Goal: Use online tool/utility: Utilize a website feature to perform a specific function

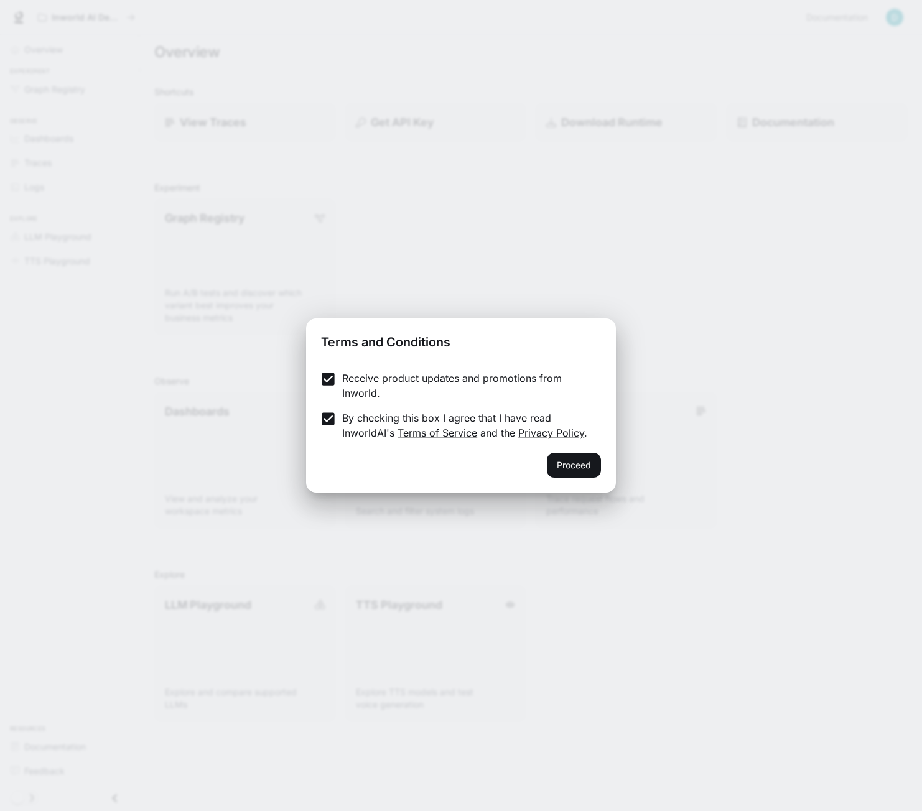
click at [356, 385] on p "Receive product updates and promotions from Inworld." at bounding box center [466, 386] width 249 height 30
click at [597, 472] on button "Proceed" at bounding box center [574, 465] width 54 height 25
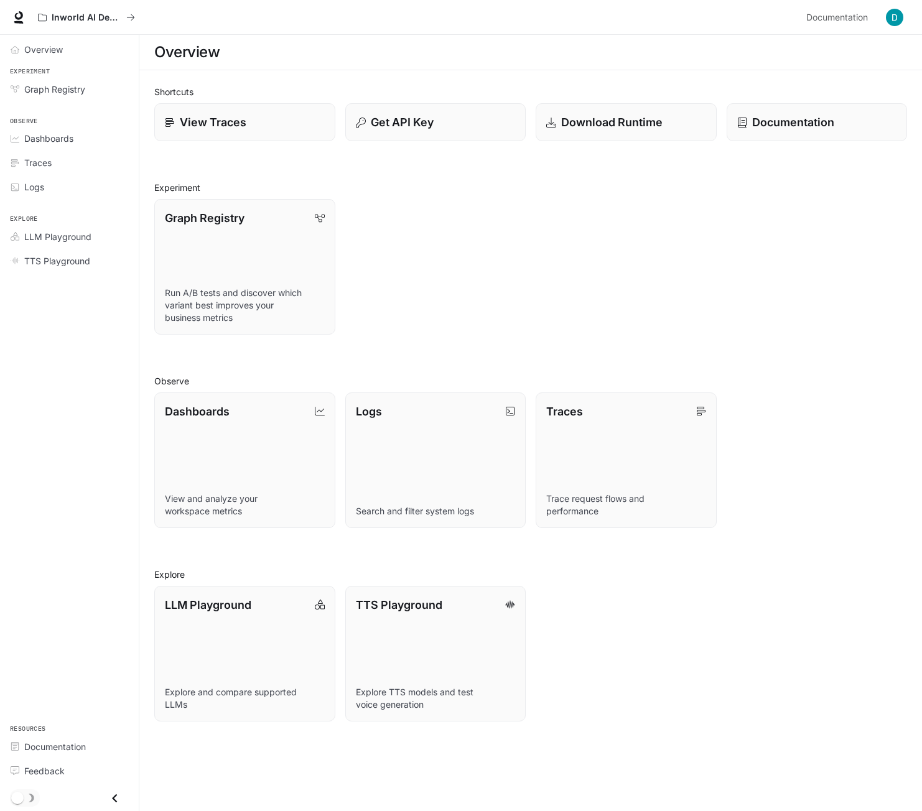
drag, startPoint x: 877, startPoint y: 12, endPoint x: 888, endPoint y: 12, distance: 11.2
click at [879, 12] on div "Documentation Documentation" at bounding box center [854, 17] width 106 height 25
click at [895, 16] on img "button" at bounding box center [894, 17] width 17 height 17
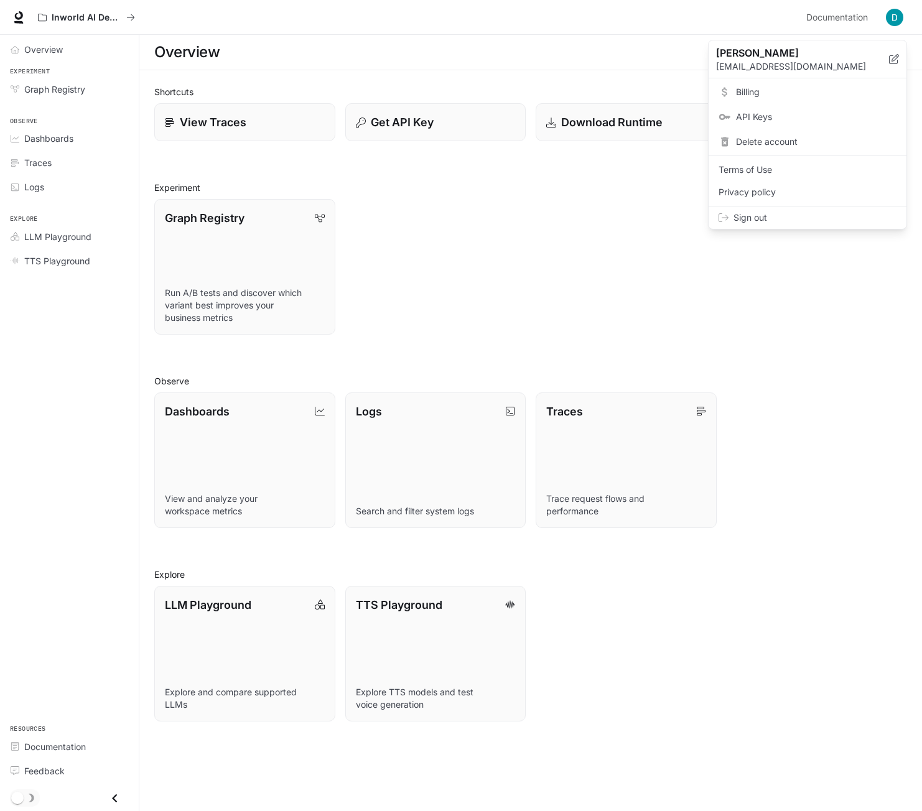
click at [780, 95] on span "Billing" at bounding box center [816, 92] width 161 height 12
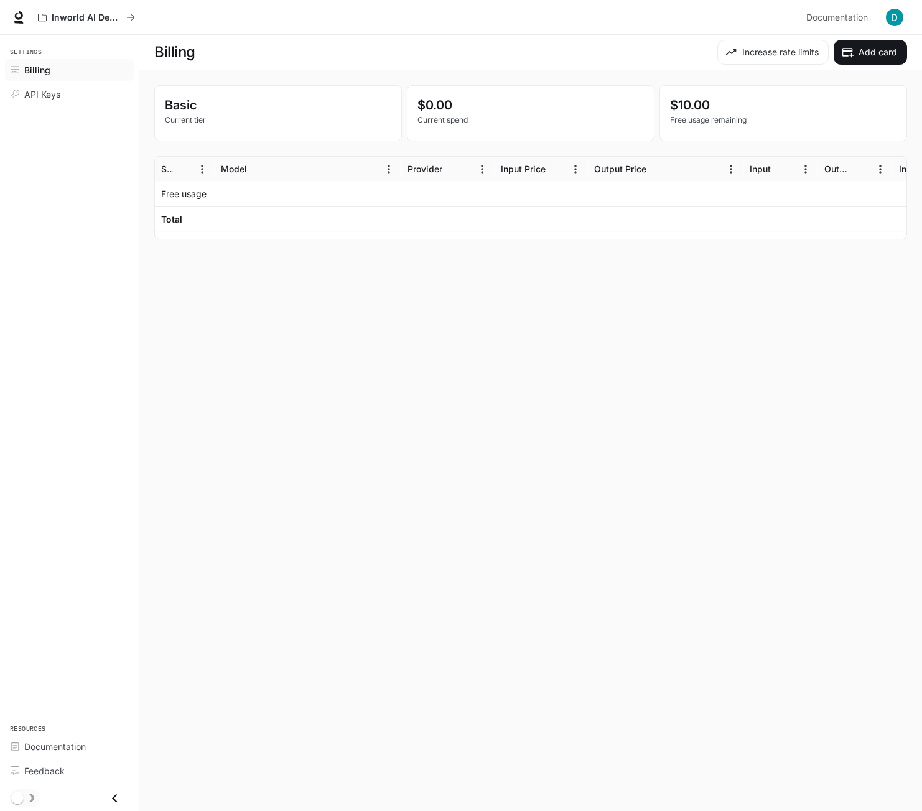
click at [891, 12] on img "button" at bounding box center [894, 17] width 17 height 17
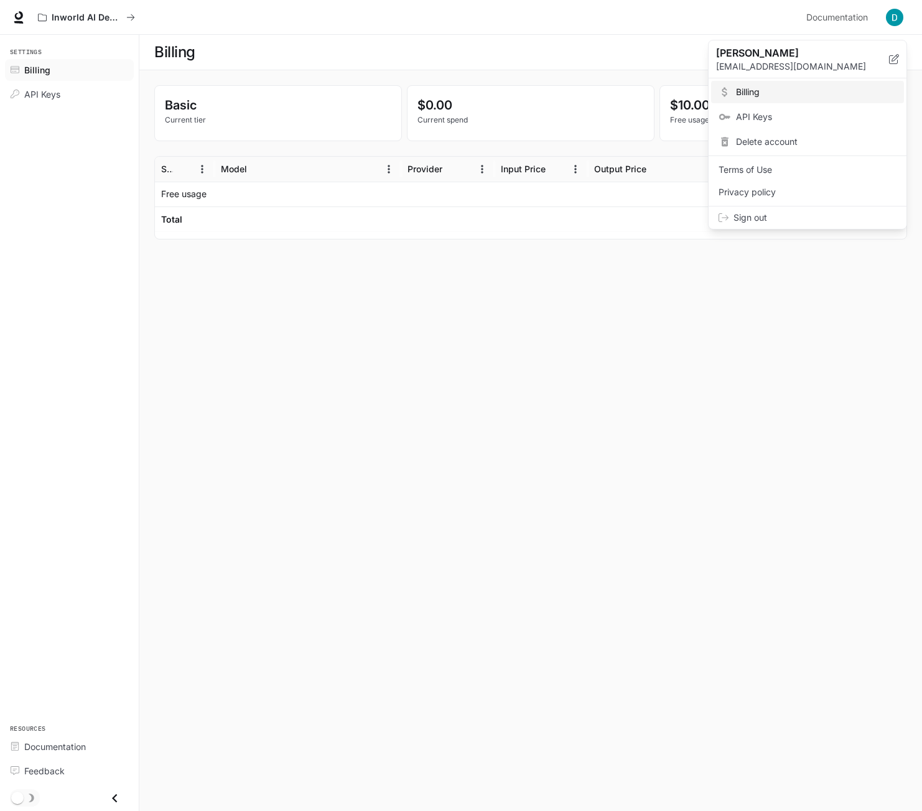
drag, startPoint x: 565, startPoint y: 251, endPoint x: 480, endPoint y: 230, distance: 87.2
click at [565, 250] on div at bounding box center [461, 405] width 922 height 811
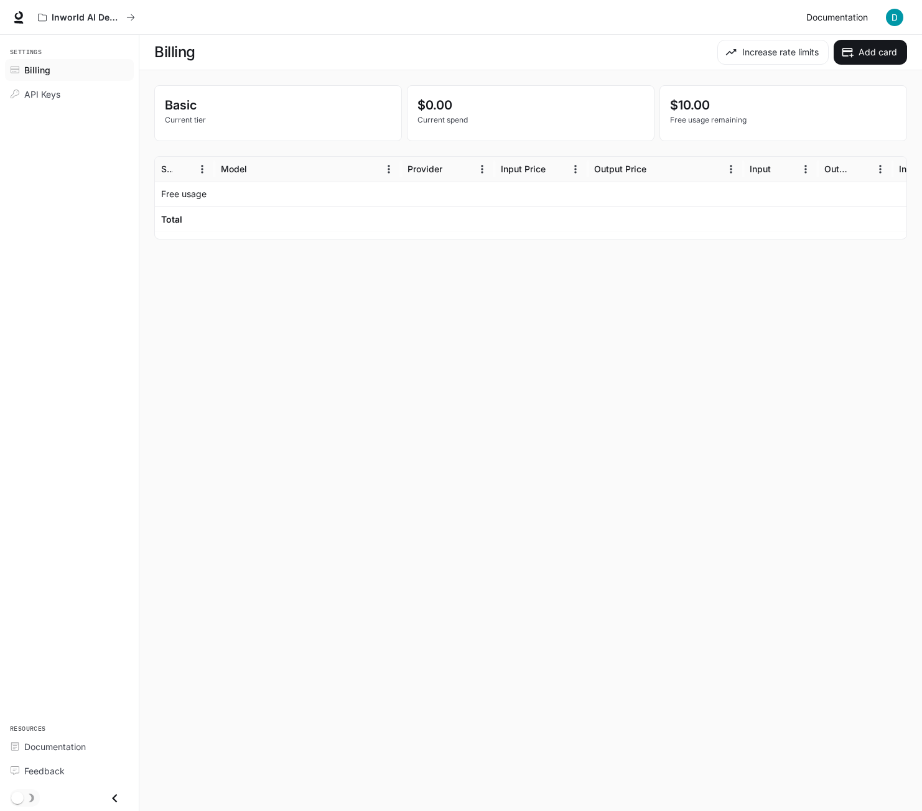
click at [849, 19] on span "Documentation" at bounding box center [837, 18] width 62 height 16
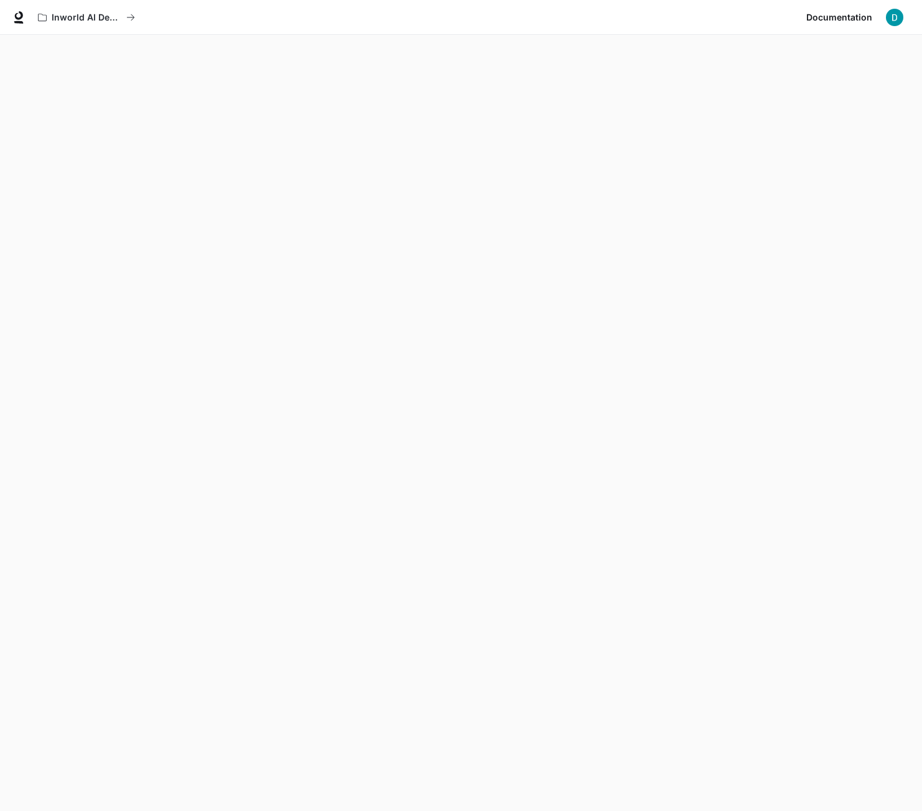
click at [898, 16] on img "button" at bounding box center [894, 17] width 17 height 17
drag, startPoint x: 62, startPoint y: 411, endPoint x: 71, endPoint y: 398, distance: 16.1
click at [62, 411] on div at bounding box center [461, 405] width 922 height 811
click at [71, 398] on div "Dylan [EMAIL_ADDRESS][DOMAIN_NAME] Billing API Keys Delete account Terms of Use…" at bounding box center [461, 405] width 922 height 811
click at [902, 12] on img "button" at bounding box center [894, 17] width 17 height 17
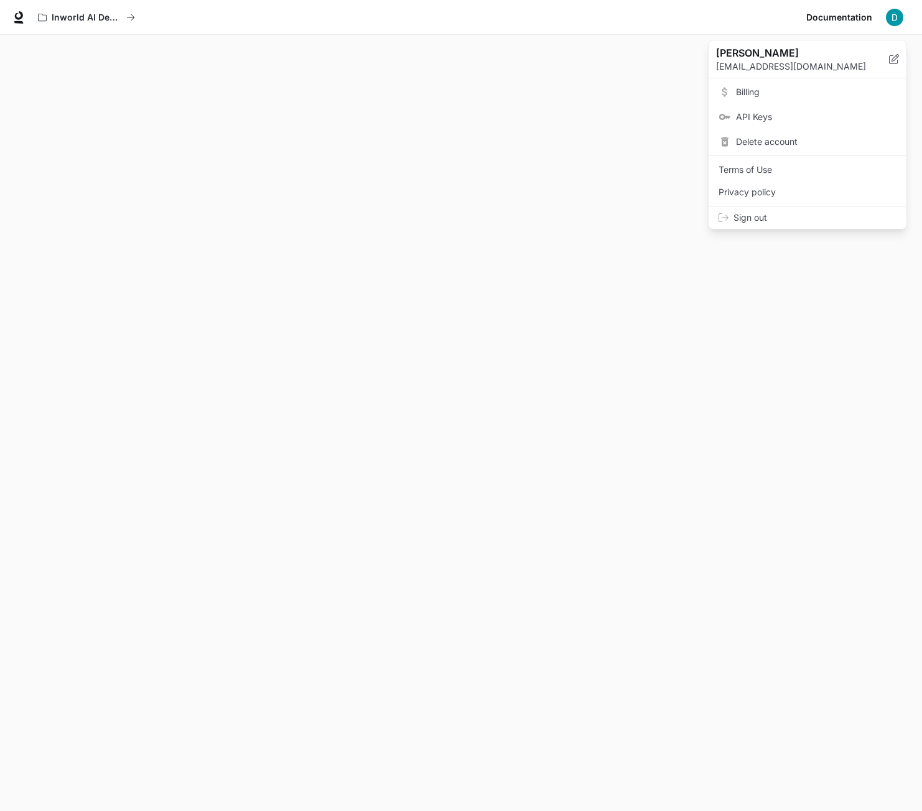
click at [780, 98] on span "Billing" at bounding box center [816, 92] width 161 height 12
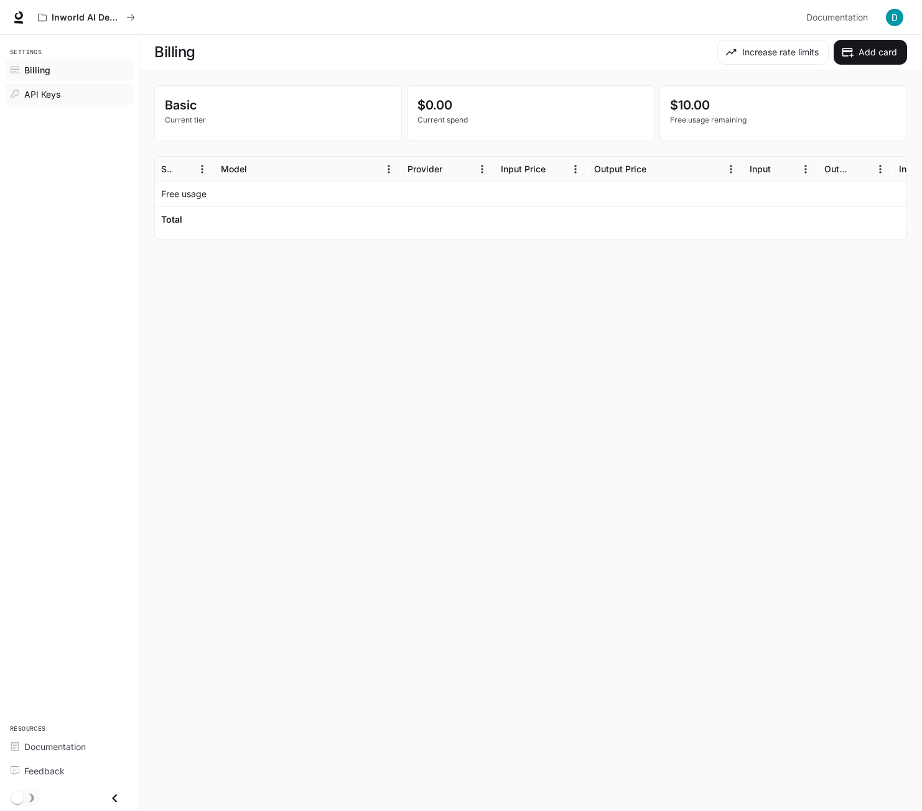
click at [85, 93] on div "API Keys" at bounding box center [76, 94] width 104 height 13
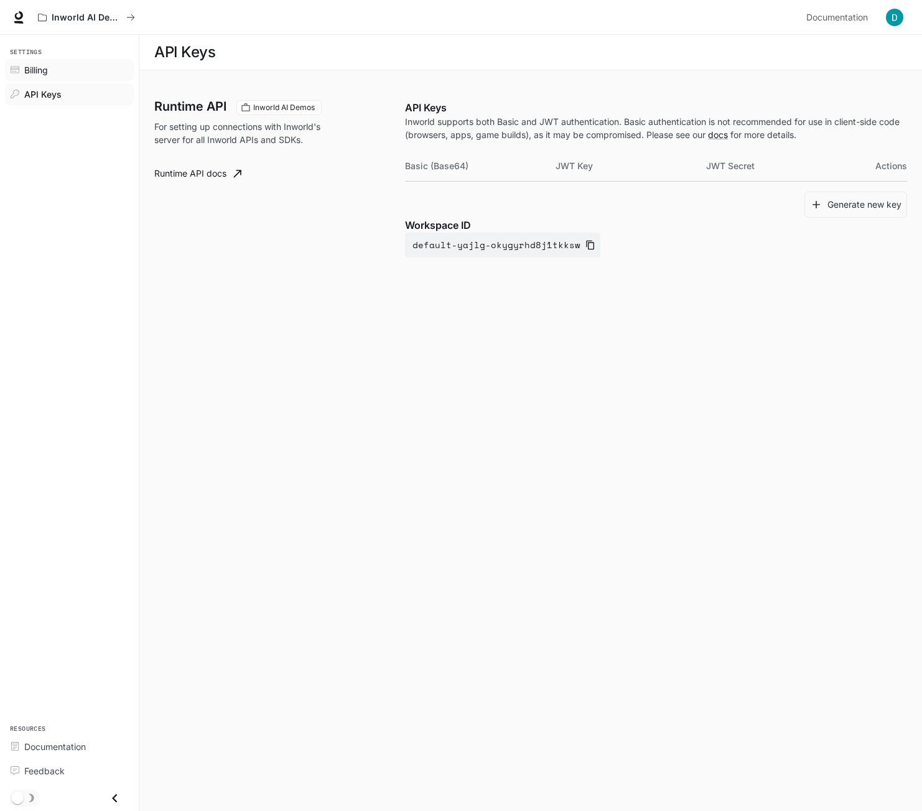
click at [71, 70] on div "Billing" at bounding box center [76, 69] width 104 height 13
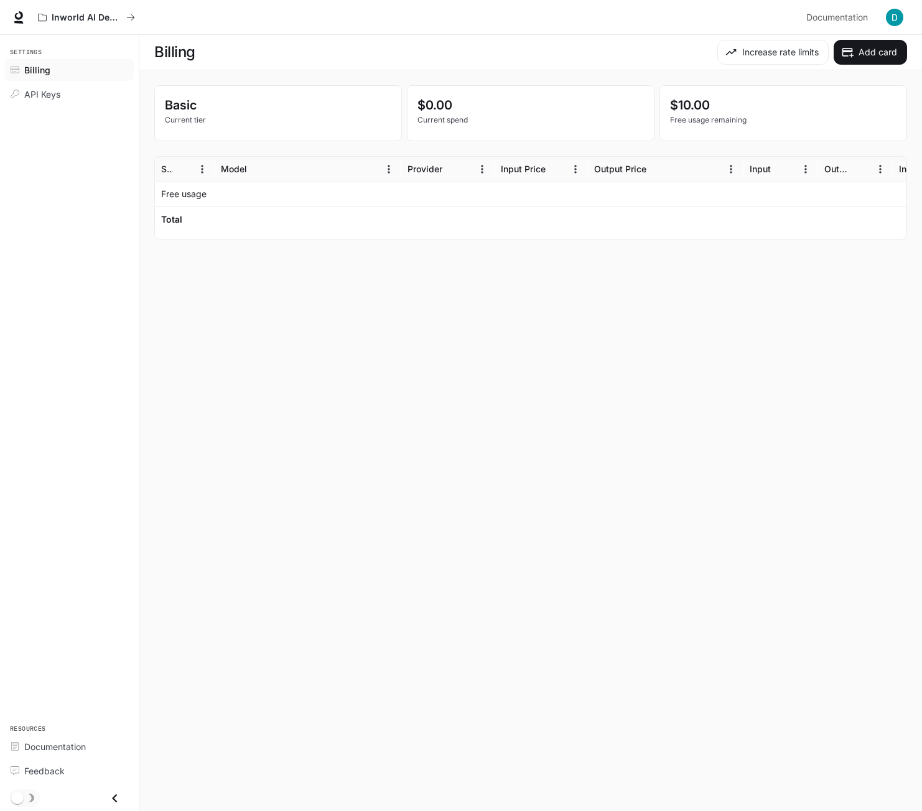
click at [879, 14] on div "Documentation Documentation" at bounding box center [854, 17] width 106 height 25
click at [890, 14] on img "button" at bounding box center [894, 17] width 17 height 17
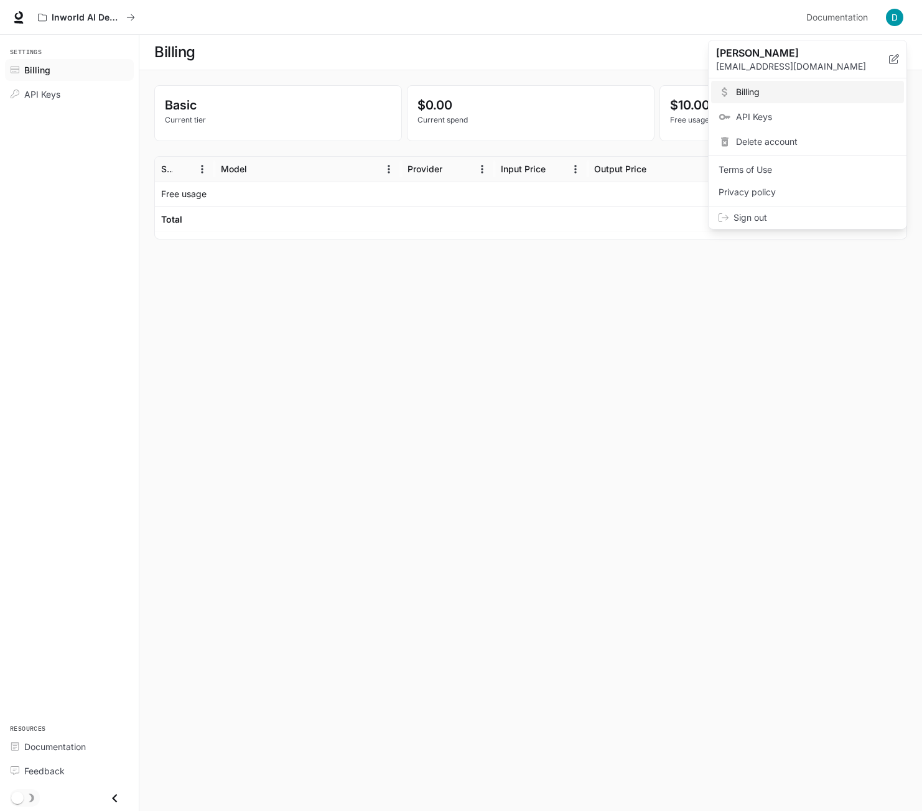
drag, startPoint x: 503, startPoint y: 294, endPoint x: 482, endPoint y: 246, distance: 51.6
click at [503, 294] on div at bounding box center [461, 405] width 922 height 811
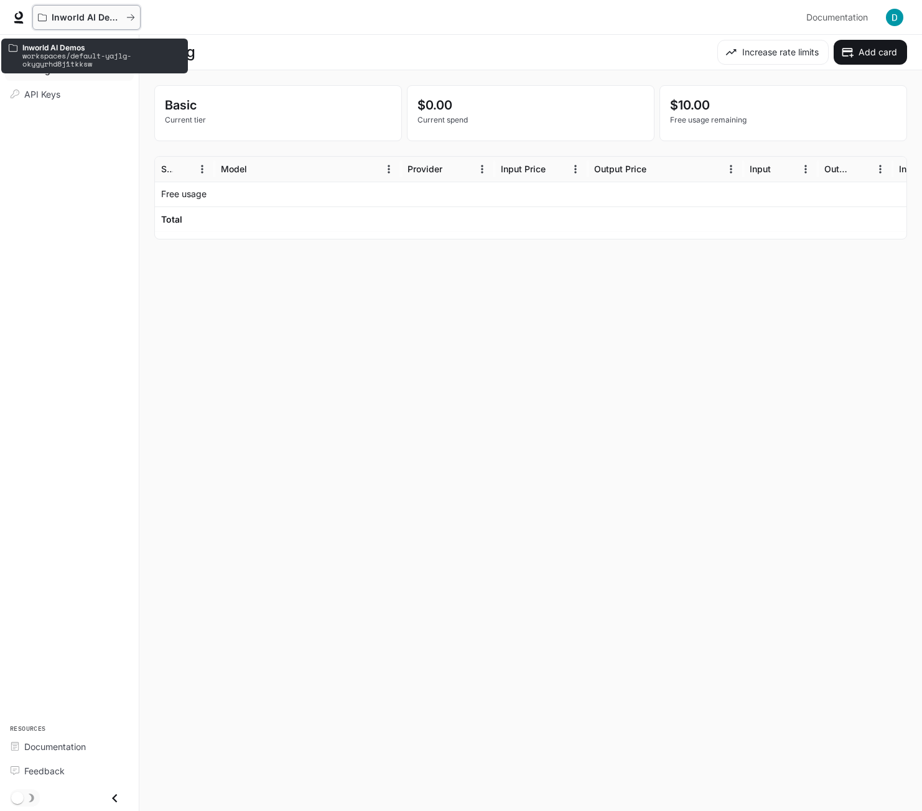
click at [103, 24] on button "Inworld AI Demos" at bounding box center [86, 17] width 108 height 25
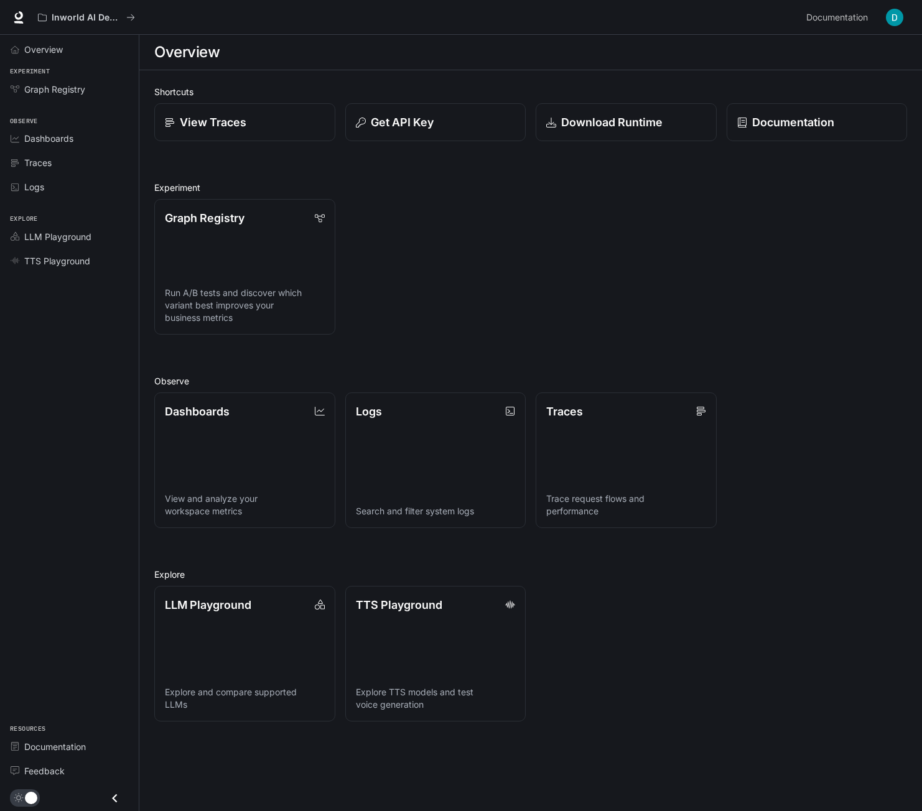
click at [113, 798] on icon "Close drawer" at bounding box center [114, 798] width 5 height 9
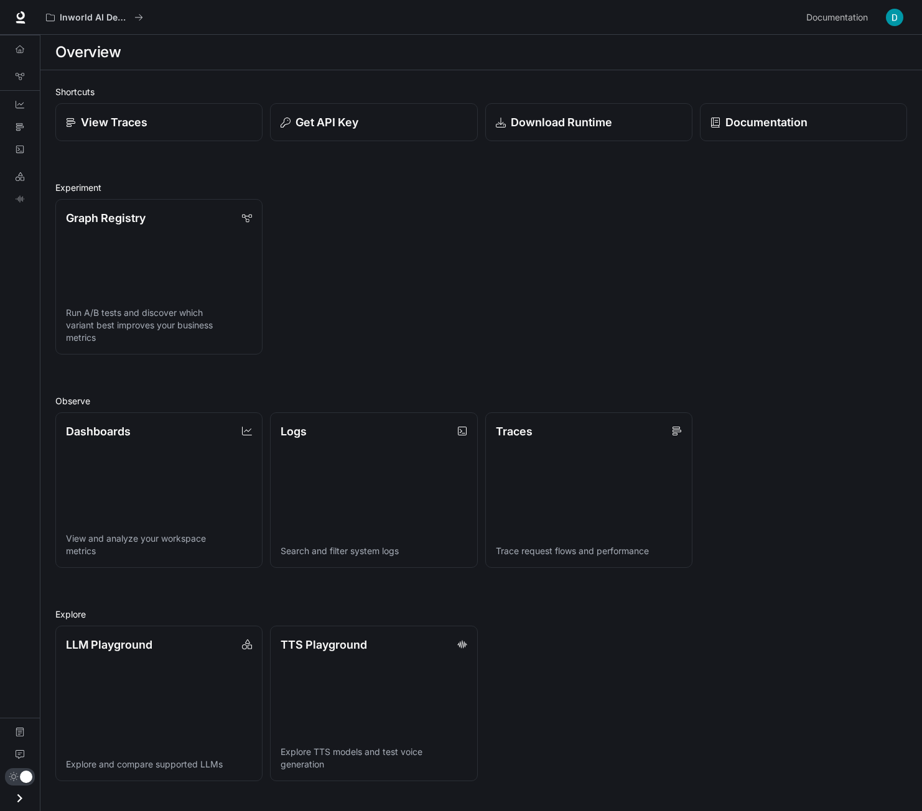
click at [17, 798] on icon "Open drawer" at bounding box center [19, 798] width 17 height 17
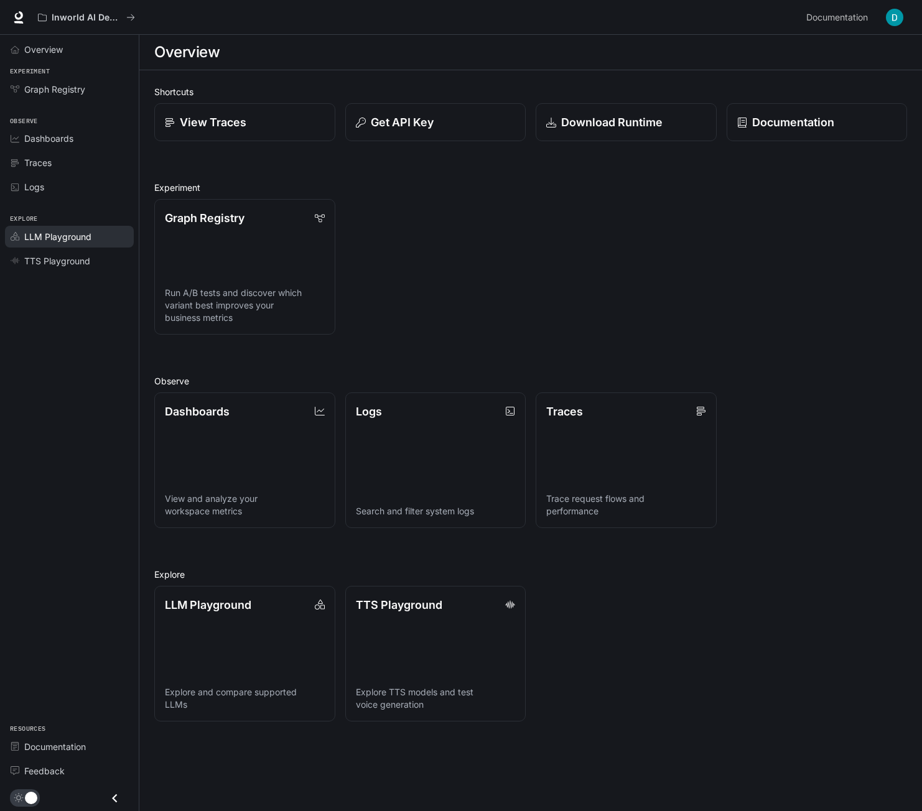
click at [76, 235] on span "LLM Playground" at bounding box center [57, 236] width 67 height 13
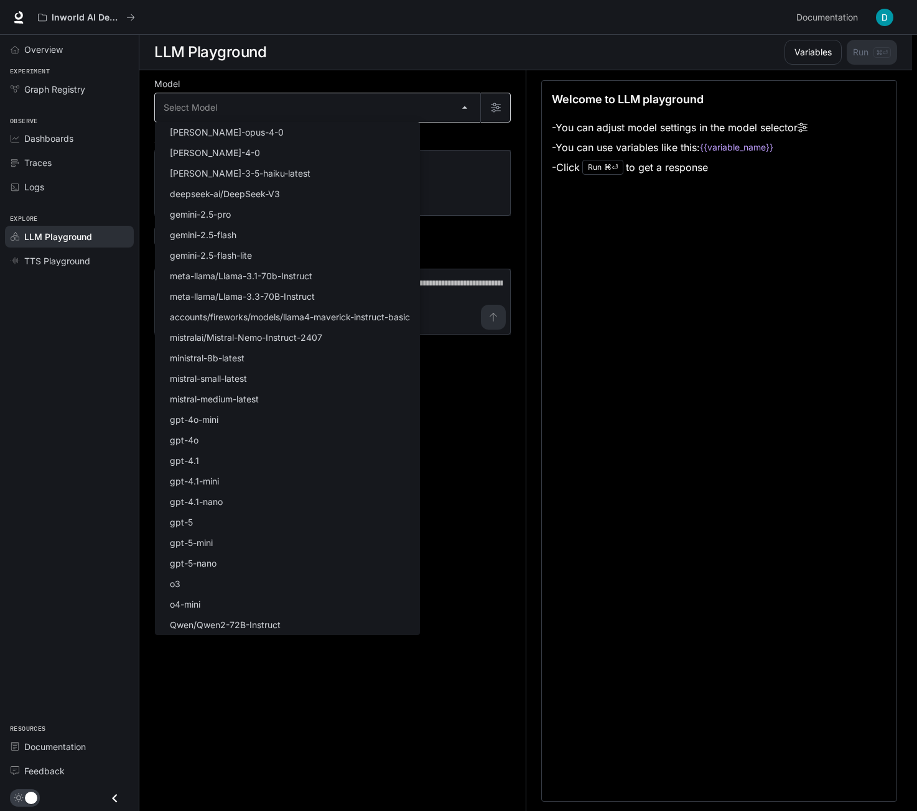
click at [236, 106] on body "Skip to main content Inworld AI Demos Documentation Documentation Portal Overvi…" at bounding box center [458, 406] width 917 height 812
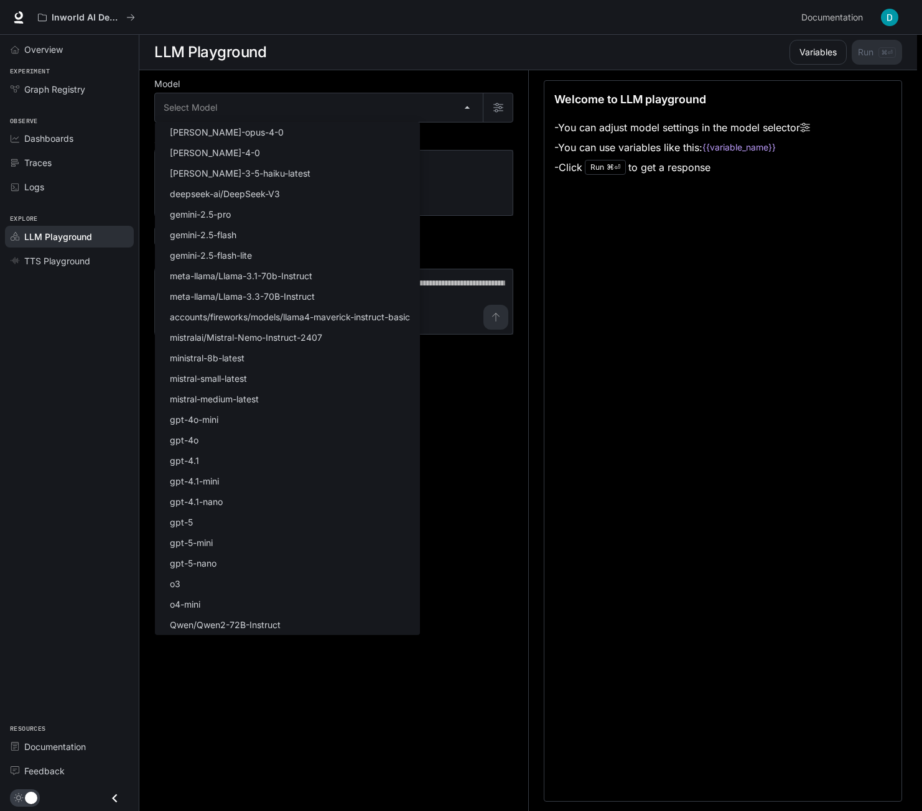
click at [254, 104] on div at bounding box center [461, 405] width 922 height 811
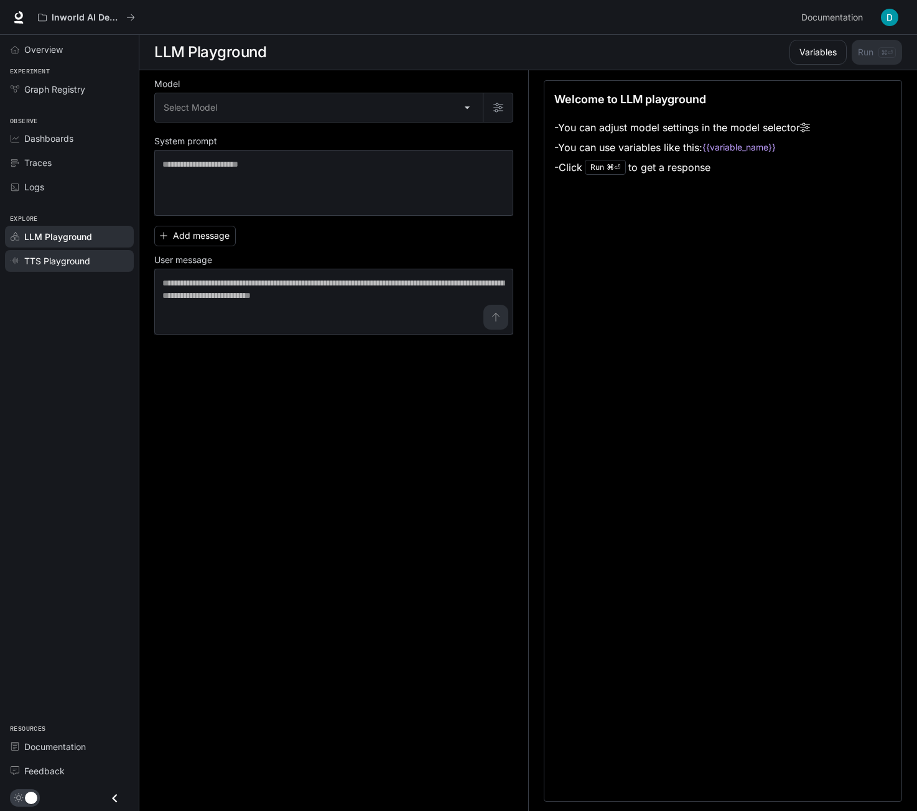
click at [62, 266] on span "TTS Playground" at bounding box center [57, 260] width 66 height 13
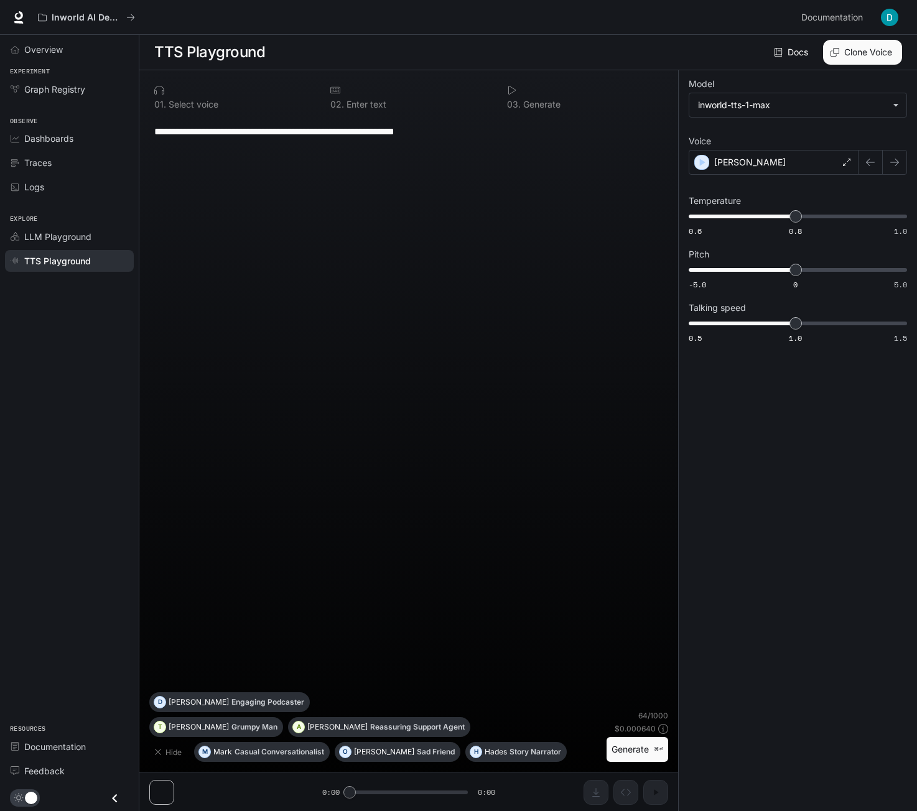
drag, startPoint x: 382, startPoint y: 793, endPoint x: 399, endPoint y: 791, distance: 16.9
click at [399, 791] on div "**********" at bounding box center [408, 441] width 539 height 742
click at [162, 795] on div "**********" at bounding box center [408, 441] width 539 height 742
click at [231, 730] on p "Grumpy Man" at bounding box center [254, 727] width 46 height 7
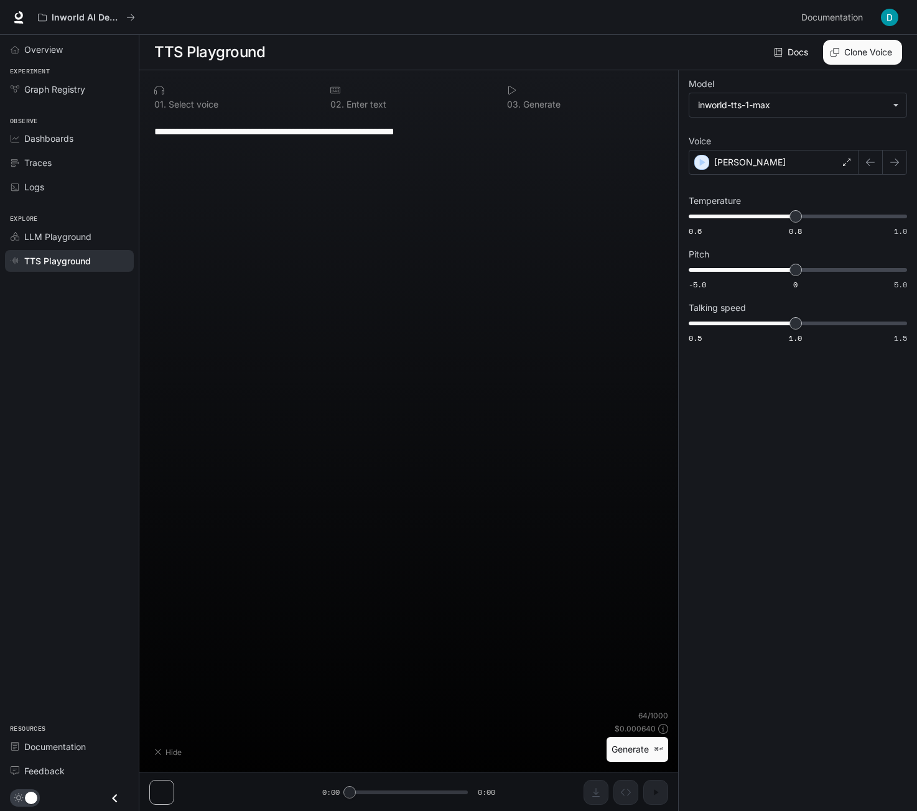
type textarea "**********"
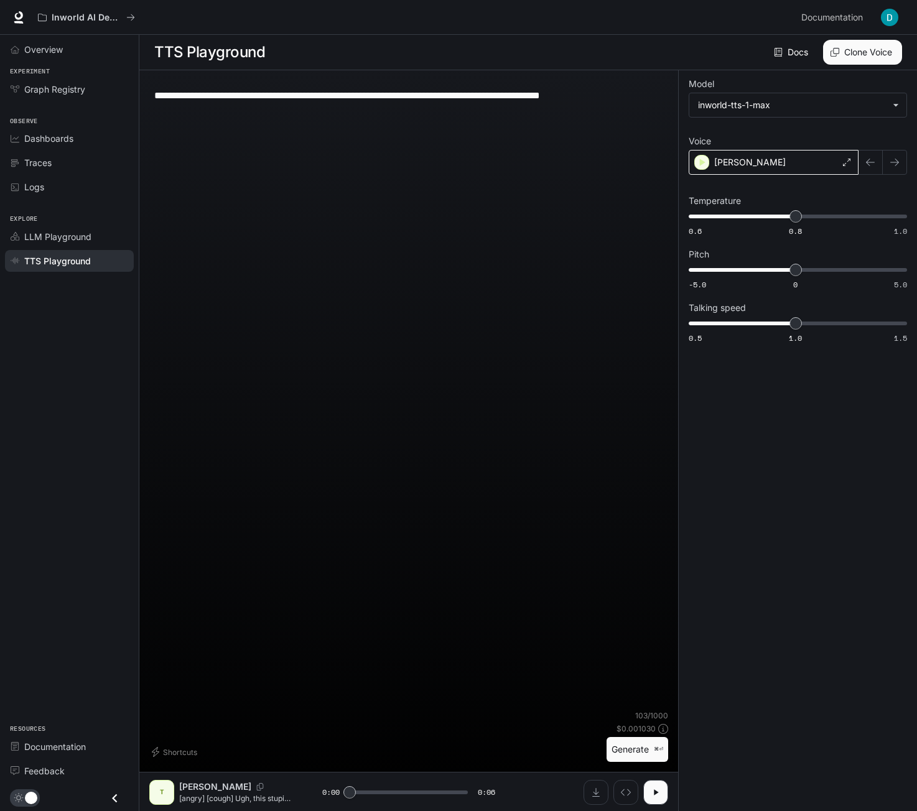
click at [850, 164] on icon at bounding box center [846, 162] width 7 height 7
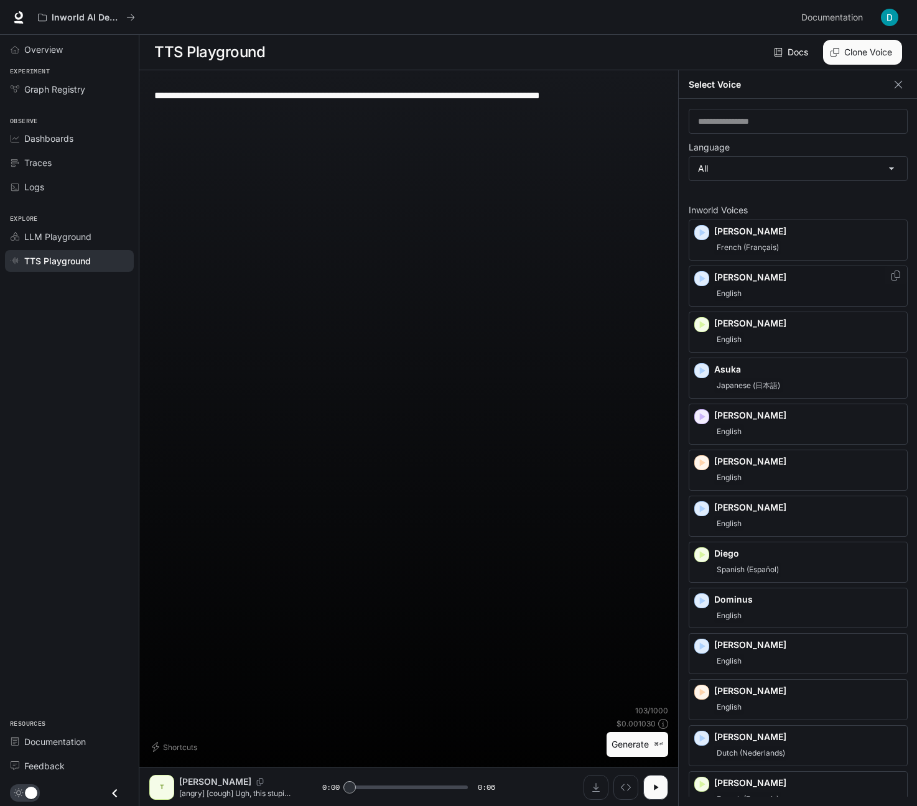
click at [794, 286] on div "English" at bounding box center [808, 293] width 188 height 15
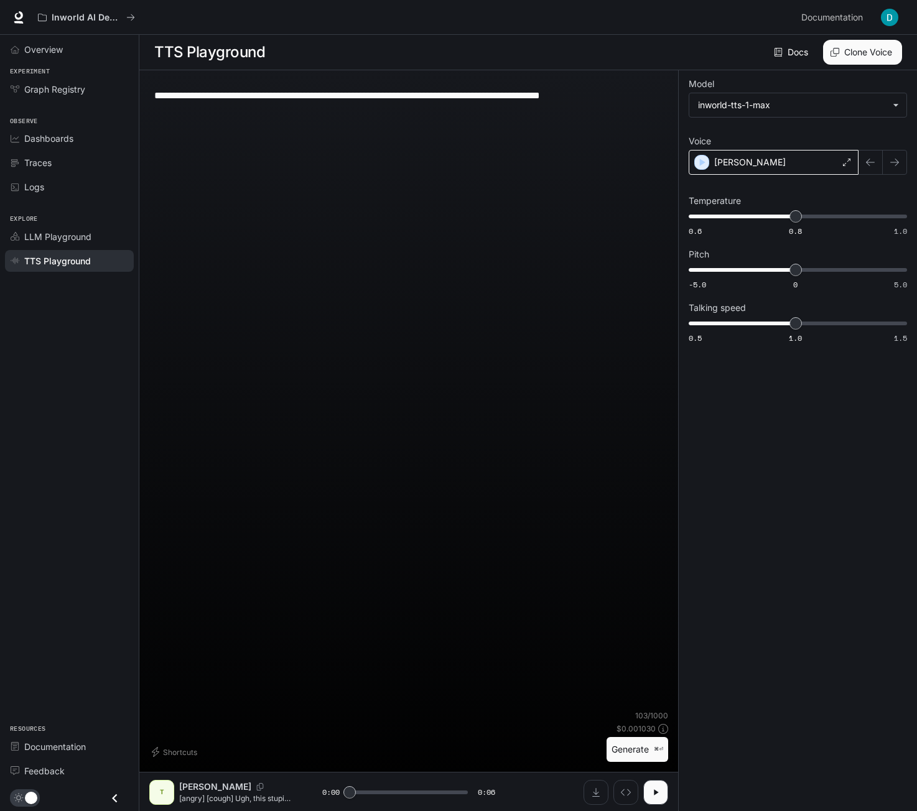
click at [843, 165] on icon at bounding box center [846, 162] width 7 height 7
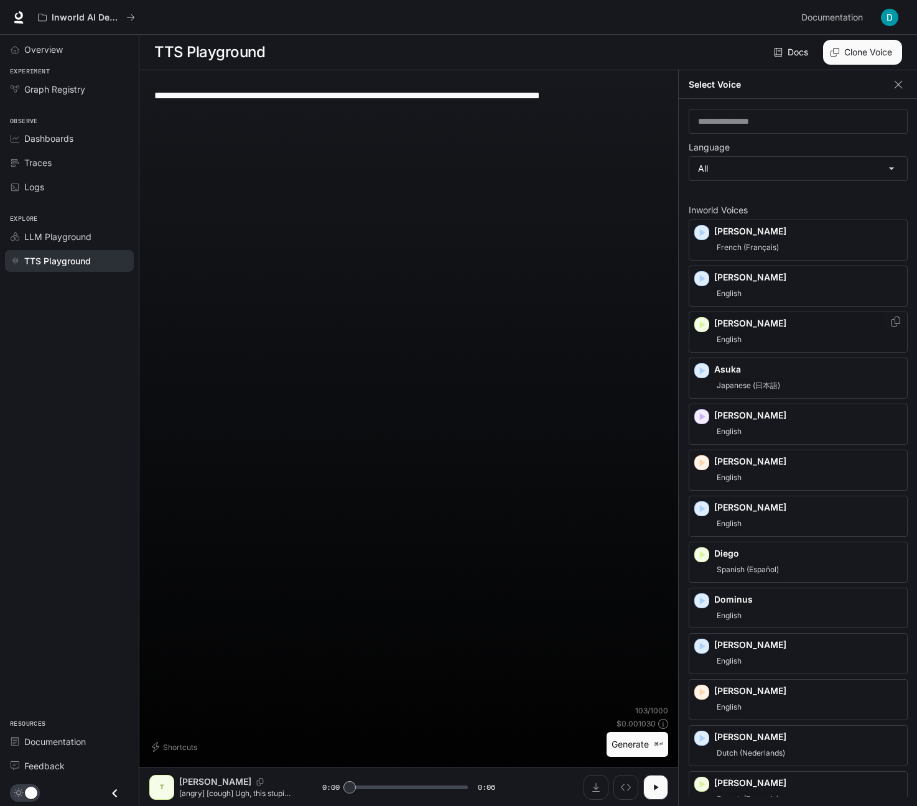
click at [748, 326] on p "[PERSON_NAME]" at bounding box center [808, 323] width 188 height 12
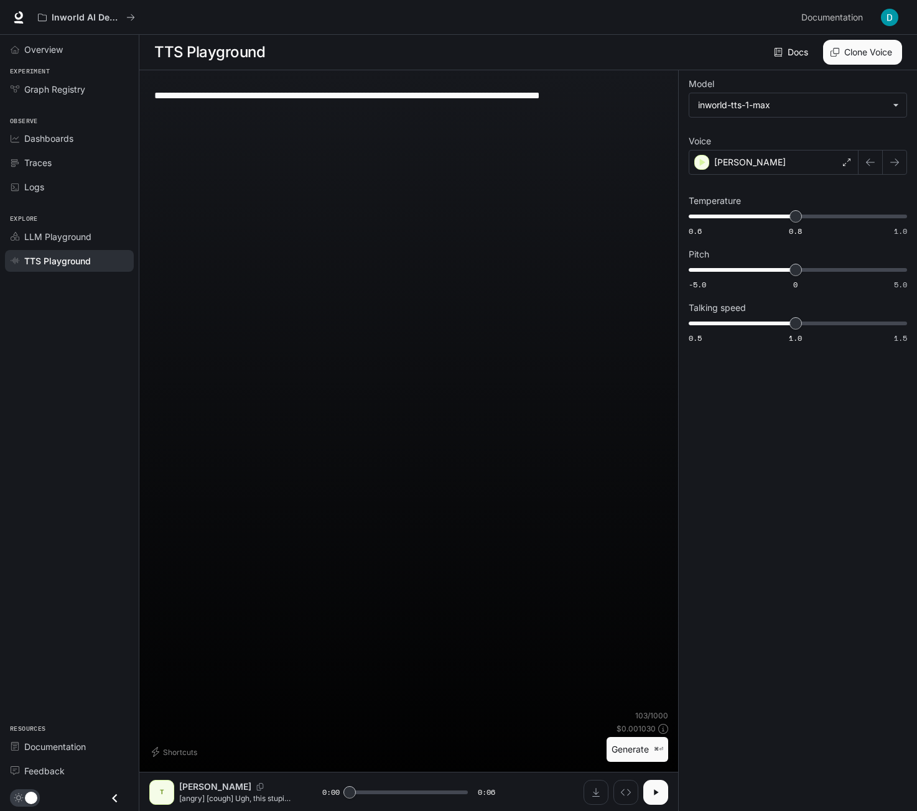
click at [656, 790] on icon "button" at bounding box center [656, 793] width 10 height 10
click at [656, 790] on icon "button" at bounding box center [655, 793] width 5 height 6
click at [627, 755] on button "Generate ⌘⏎" at bounding box center [638, 750] width 62 height 26
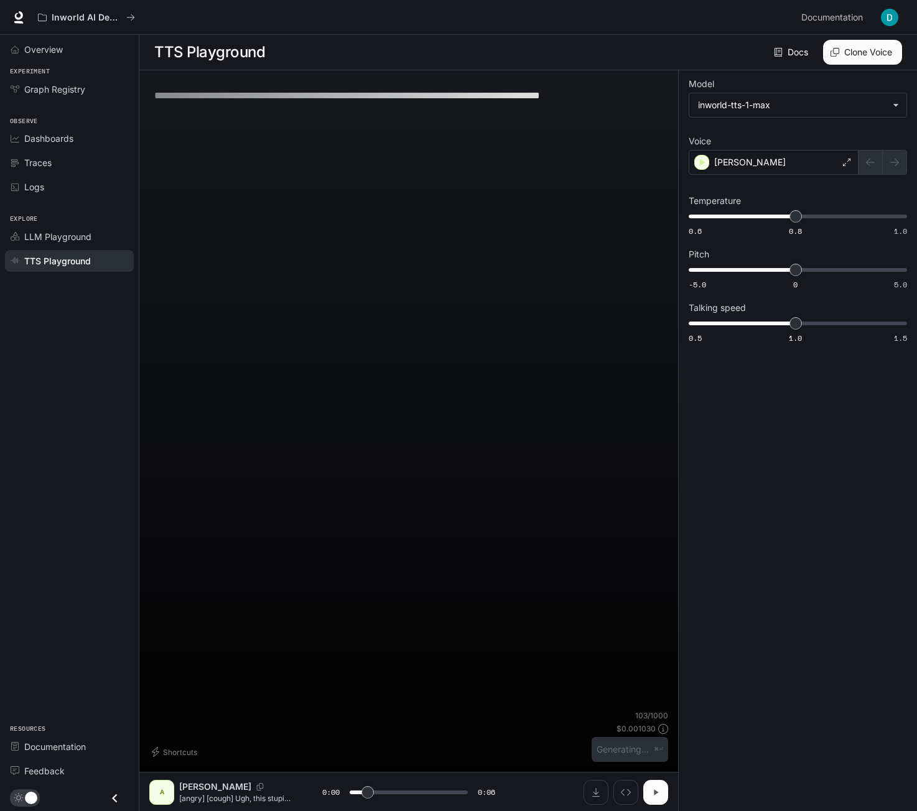
click at [659, 794] on icon "button" at bounding box center [656, 793] width 10 height 10
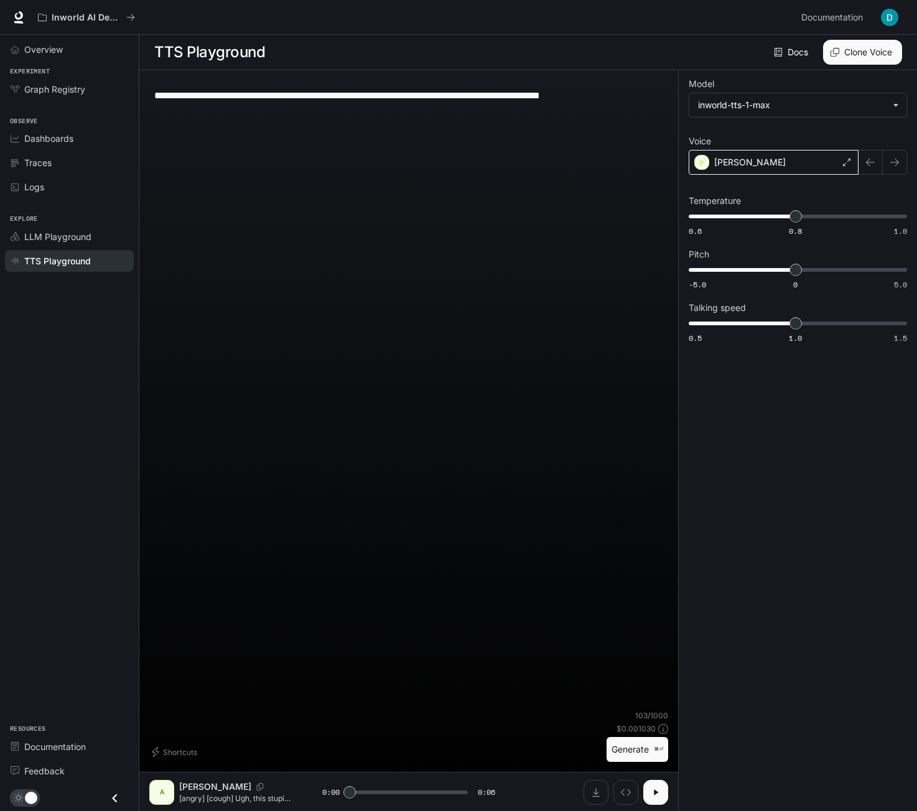
click at [821, 161] on div "[PERSON_NAME]" at bounding box center [774, 162] width 170 height 25
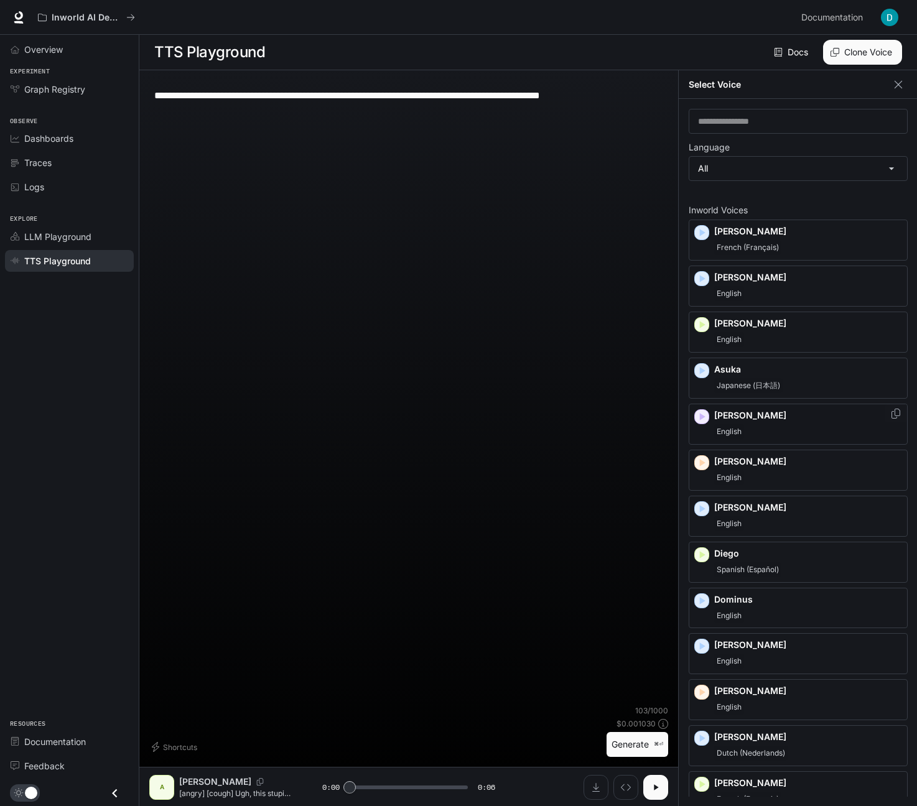
click at [770, 429] on div "English" at bounding box center [808, 431] width 188 height 15
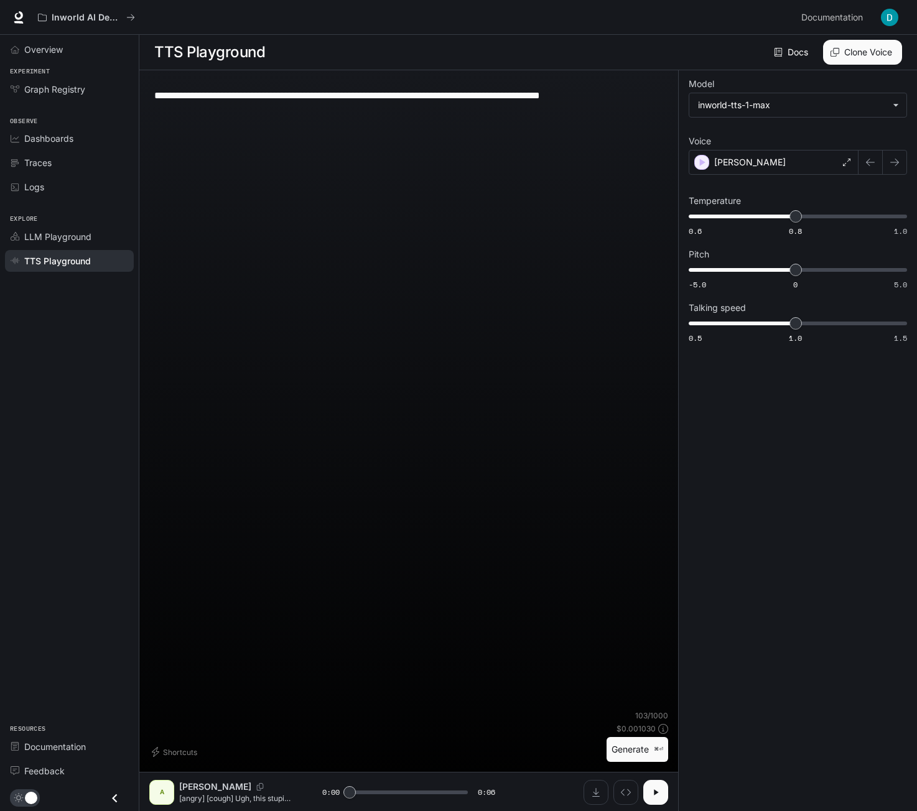
click at [638, 754] on button "Generate ⌘⏎" at bounding box center [638, 750] width 62 height 26
click at [666, 795] on button "button" at bounding box center [655, 792] width 25 height 25
click at [657, 789] on icon "button" at bounding box center [656, 793] width 10 height 10
click at [793, 154] on div "[PERSON_NAME]" at bounding box center [774, 162] width 170 height 25
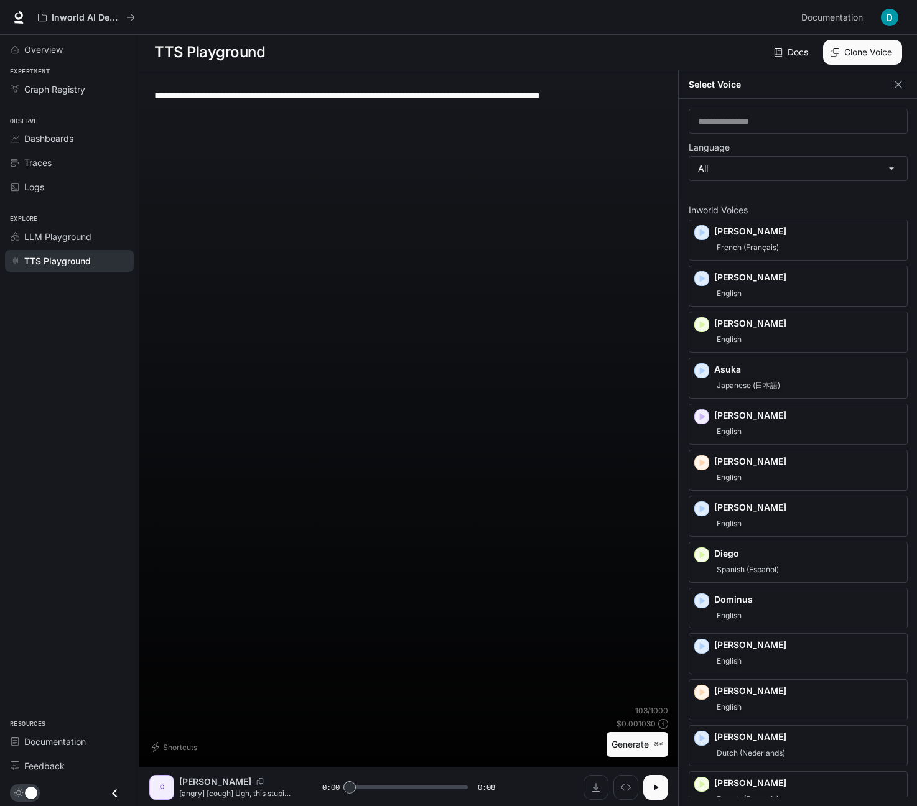
click at [793, 154] on label "Language" at bounding box center [798, 150] width 219 height 12
click at [910, 80] on div "Select Voice" at bounding box center [798, 84] width 239 height 29
click at [901, 83] on icon "button" at bounding box center [898, 84] width 12 height 12
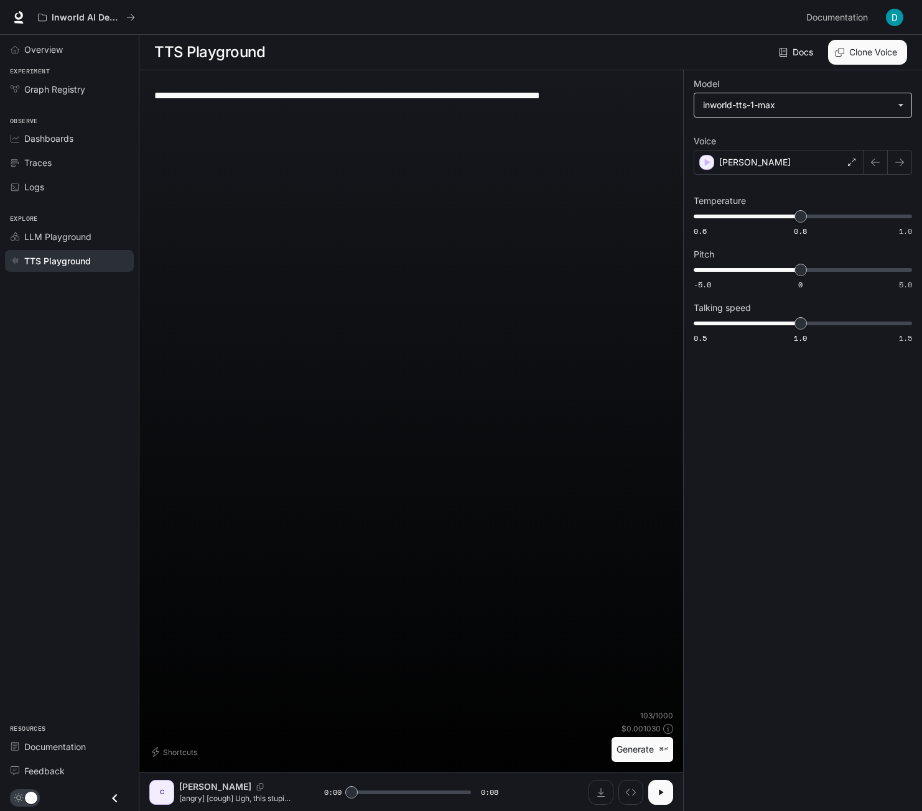
click at [795, 110] on body "**********" at bounding box center [461, 406] width 922 height 812
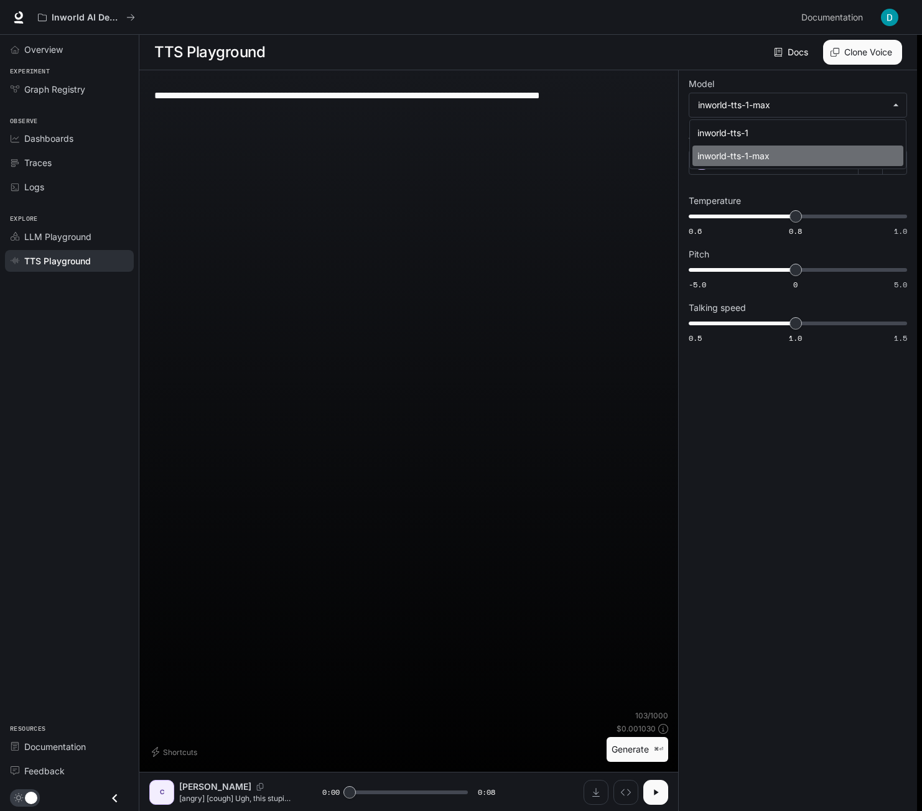
click at [747, 160] on div "inworld-tts-1-max" at bounding box center [795, 155] width 196 height 13
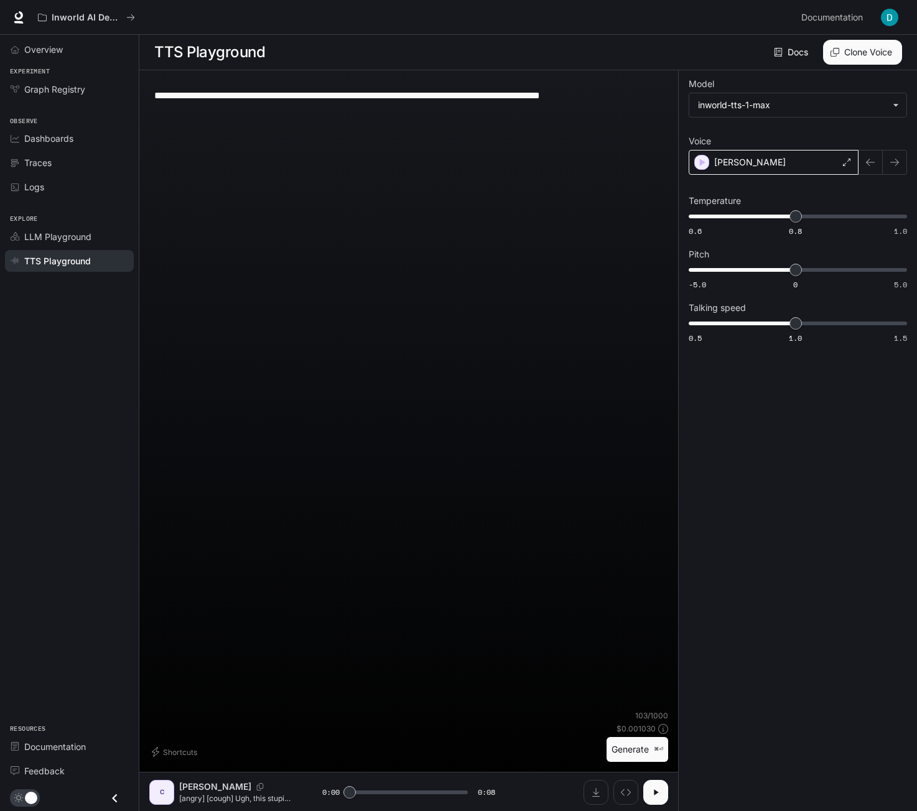
click at [808, 161] on div "[PERSON_NAME]" at bounding box center [774, 162] width 170 height 25
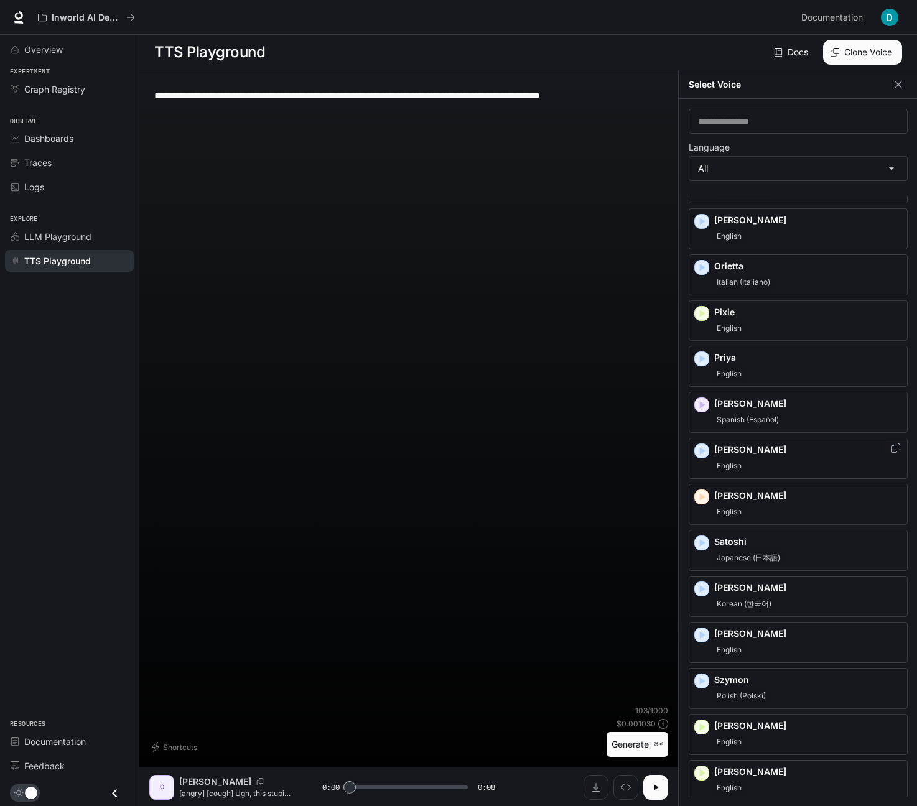
scroll to position [1466, 0]
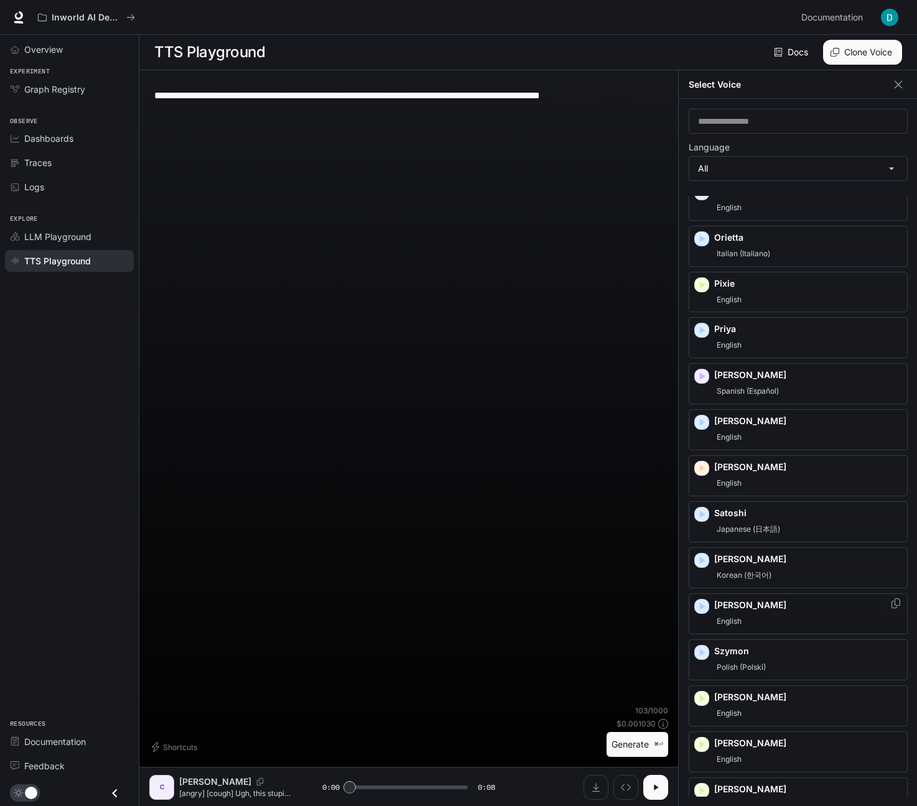
click at [800, 618] on div "English" at bounding box center [808, 621] width 188 height 15
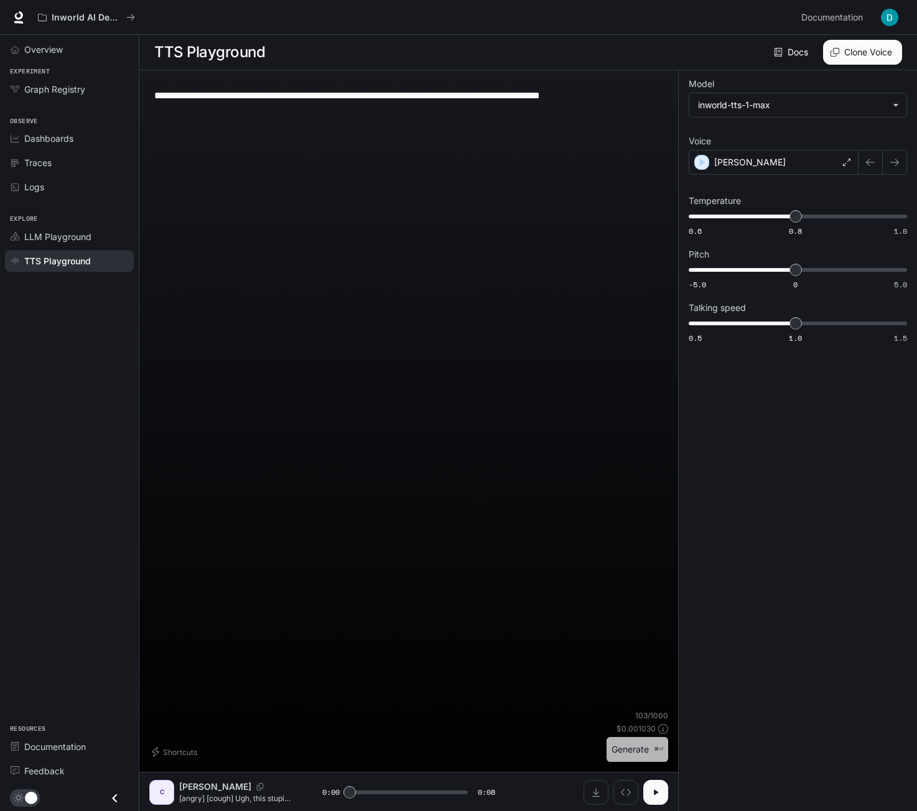
click at [634, 752] on button "Generate ⌘⏎" at bounding box center [638, 750] width 62 height 26
type input "*"
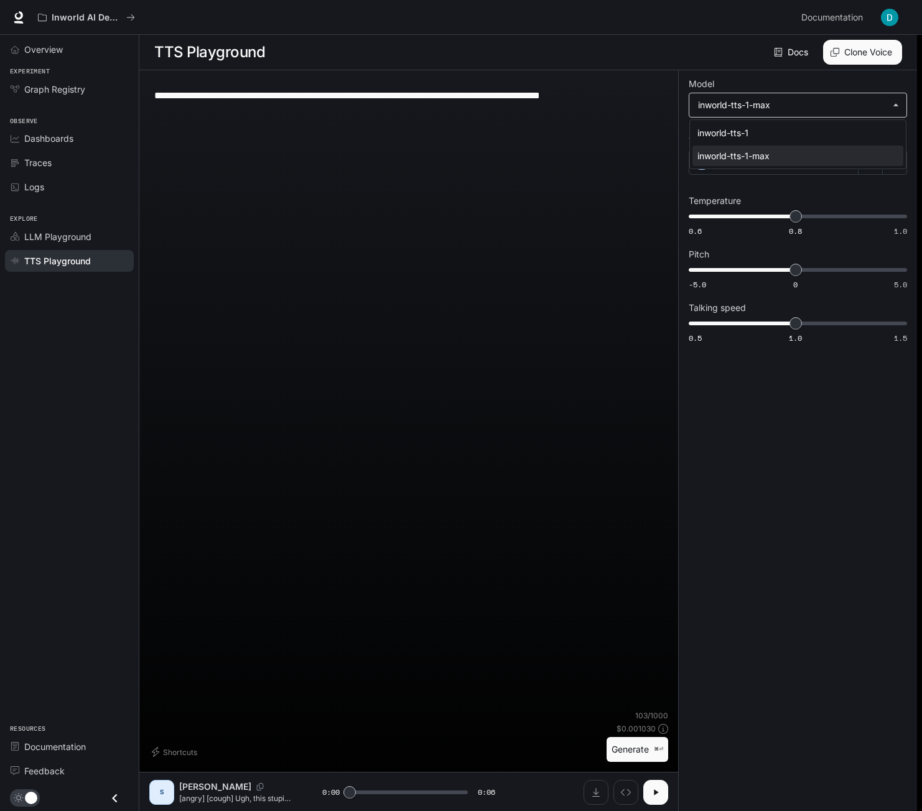
click at [850, 100] on body "**********" at bounding box center [461, 406] width 922 height 812
click at [850, 100] on div at bounding box center [461, 405] width 922 height 811
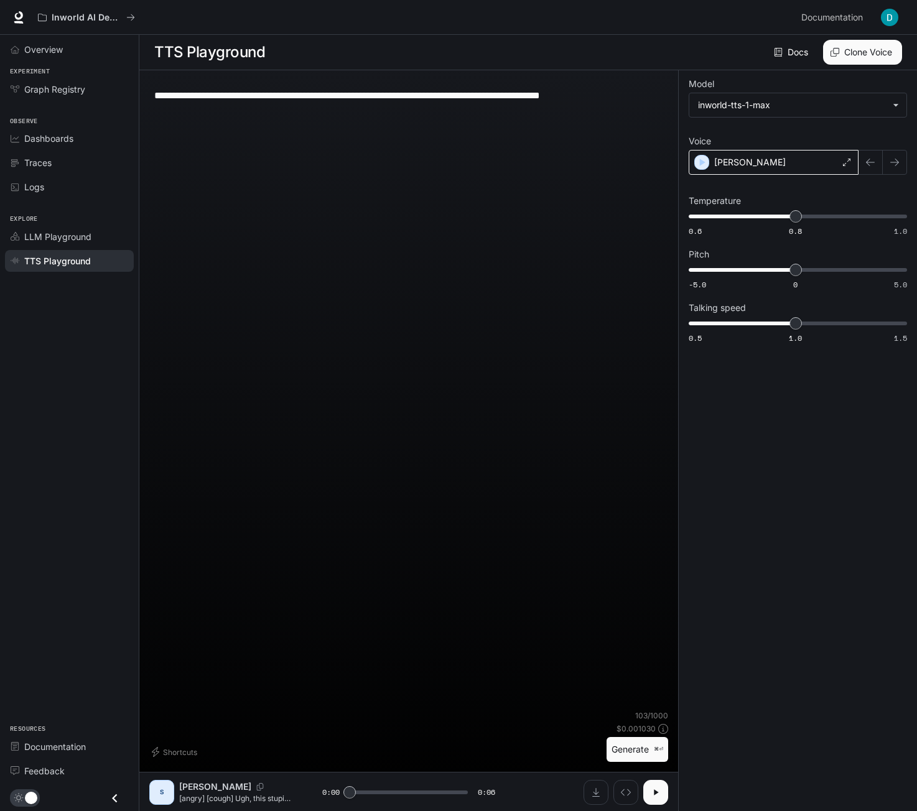
click at [765, 160] on div "[PERSON_NAME]" at bounding box center [774, 162] width 170 height 25
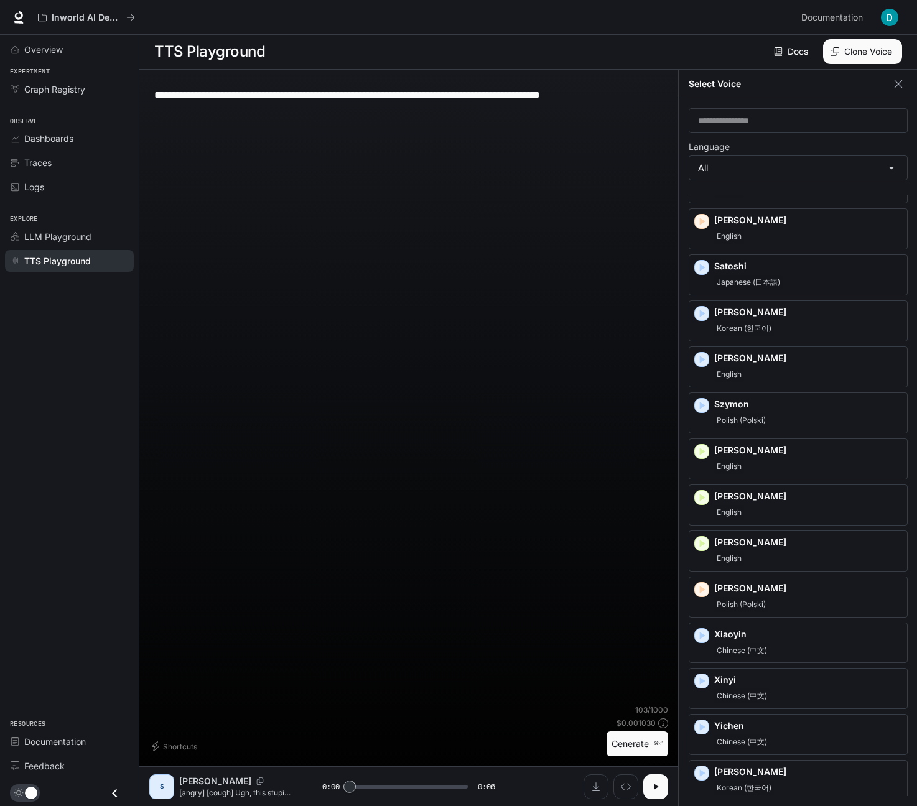
scroll to position [6, 0]
drag, startPoint x: 45, startPoint y: 200, endPoint x: 54, endPoint y: 185, distance: 17.5
click at [47, 197] on div "Observe Dashboards Traces Logs" at bounding box center [69, 153] width 139 height 98
click at [57, 182] on div "Logs" at bounding box center [76, 186] width 104 height 13
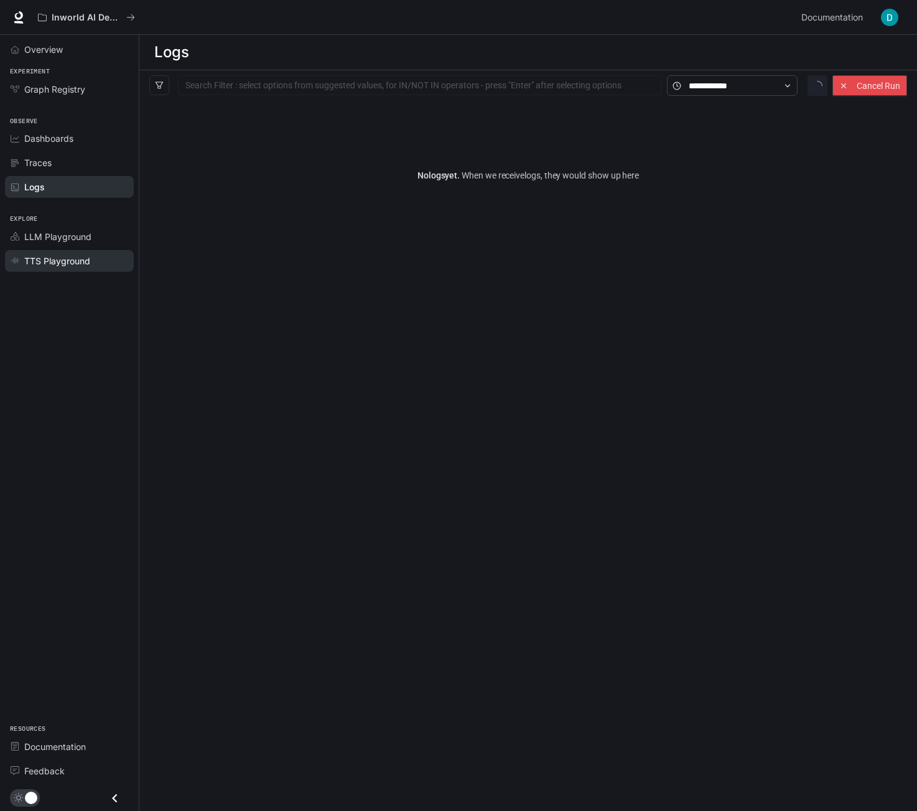
click at [58, 263] on span "TTS Playground" at bounding box center [57, 260] width 66 height 13
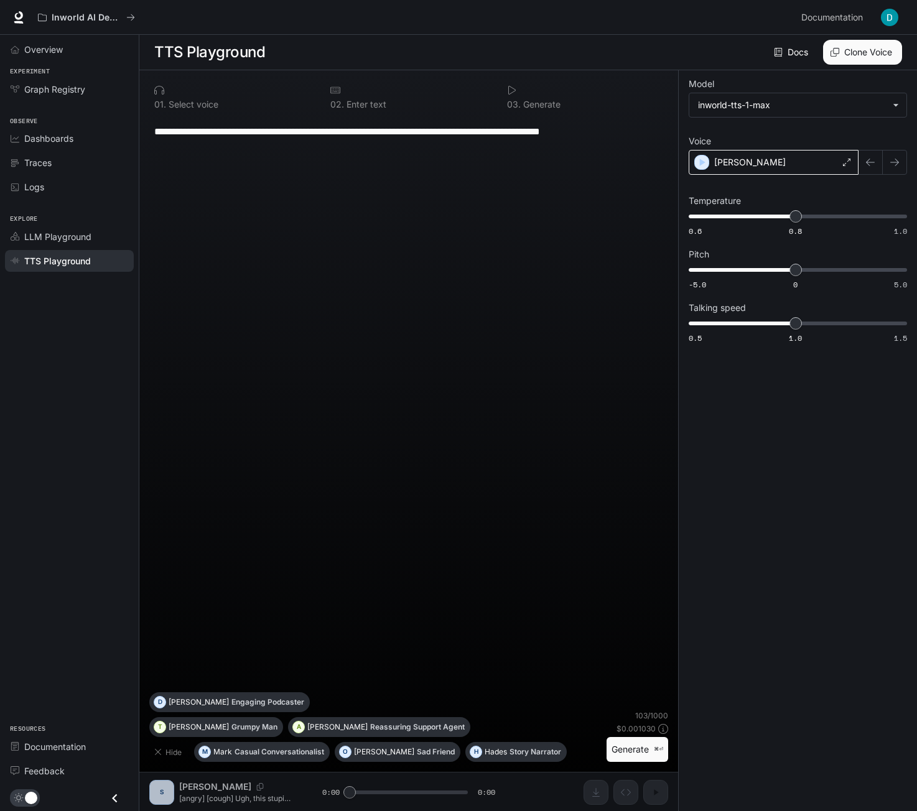
click at [775, 150] on div "[PERSON_NAME]" at bounding box center [774, 162] width 170 height 25
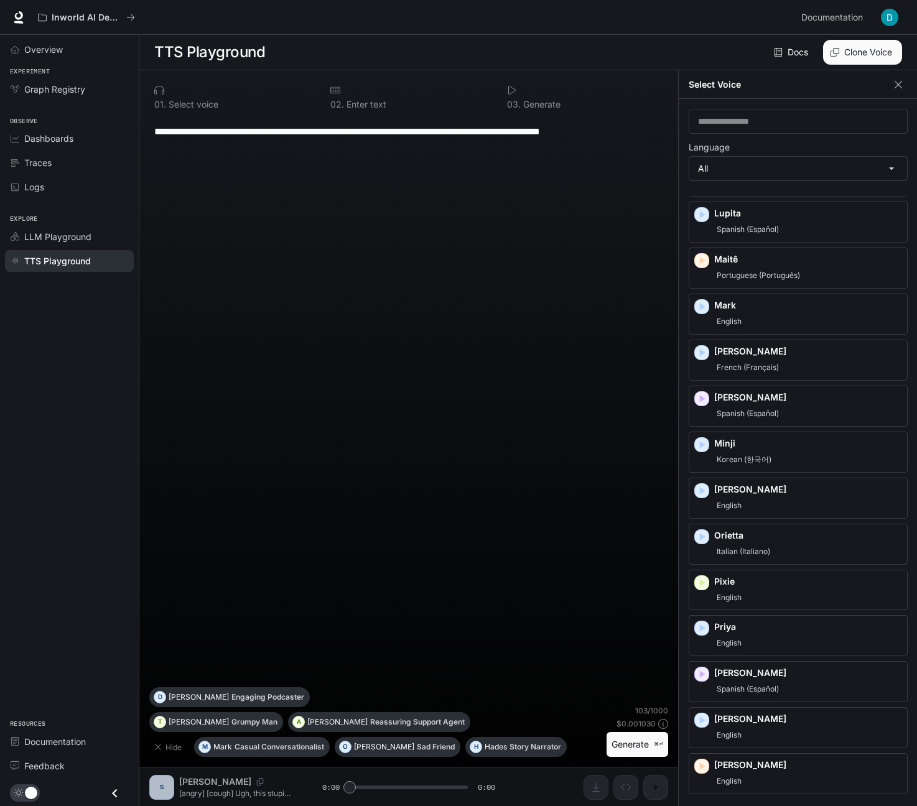
scroll to position [1188, 0]
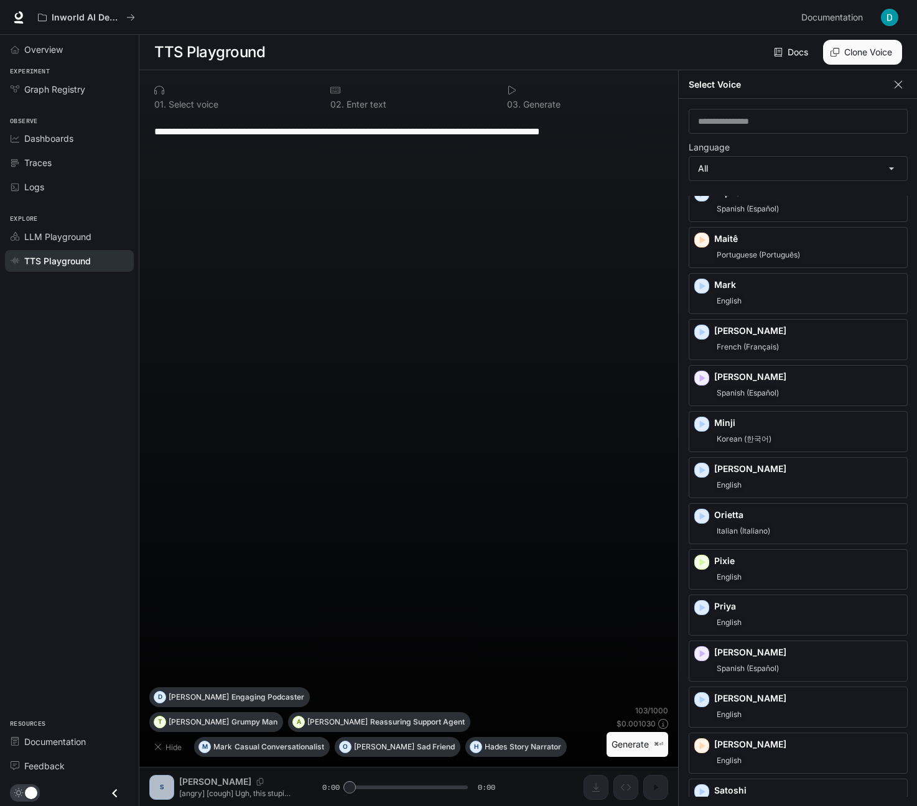
click at [898, 85] on icon "button" at bounding box center [898, 84] width 12 height 12
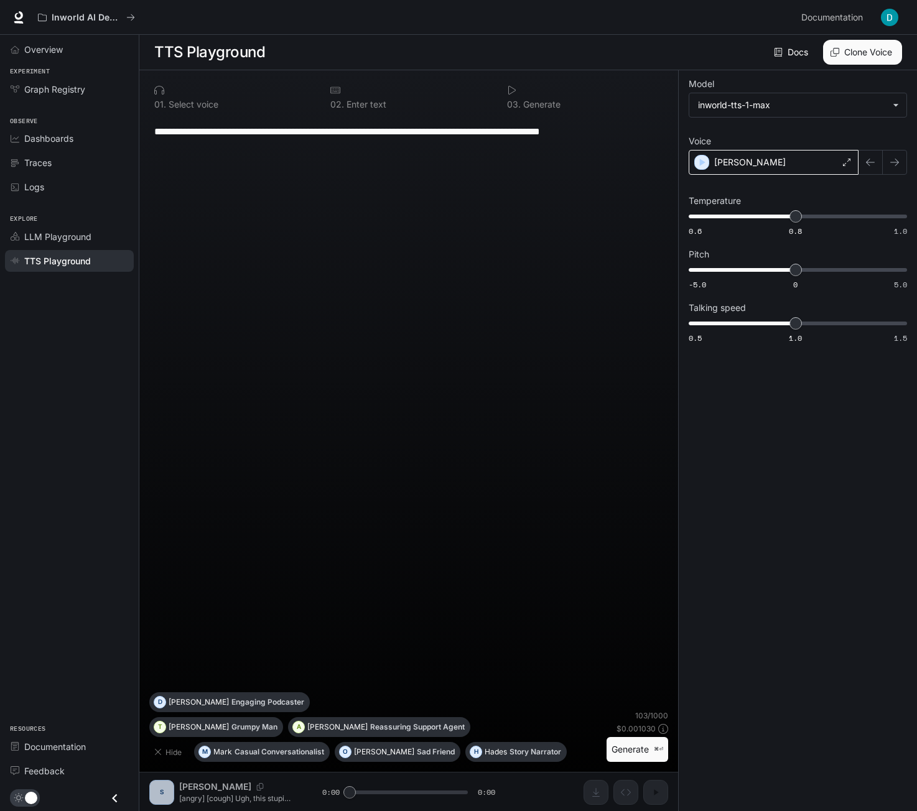
click at [781, 170] on div "[PERSON_NAME]" at bounding box center [774, 162] width 170 height 25
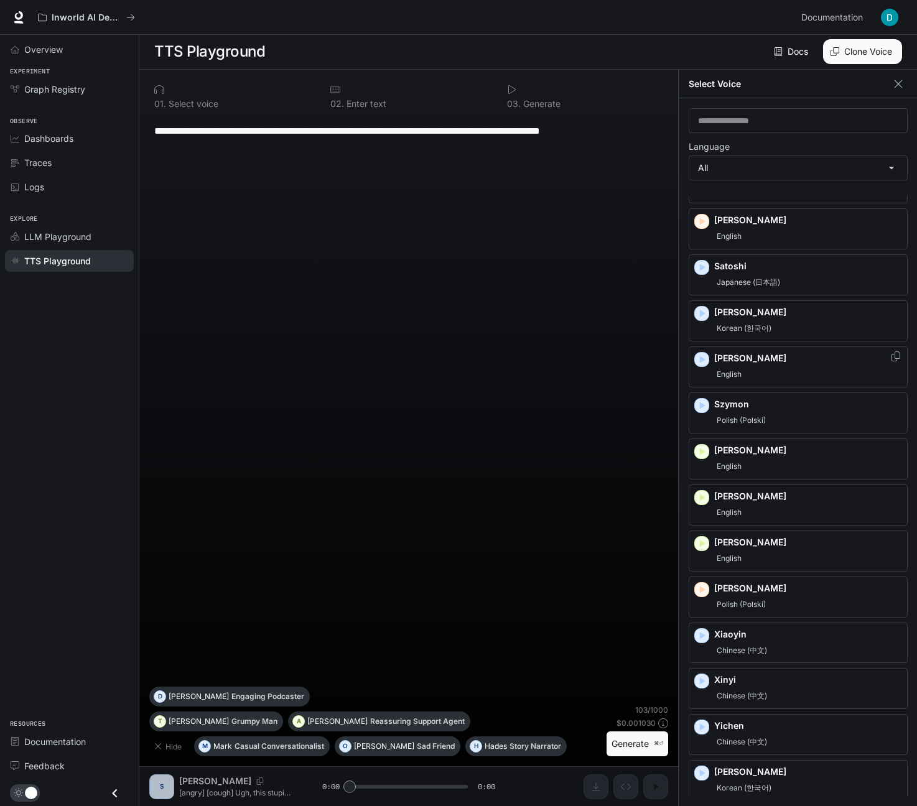
scroll to position [6, 0]
click at [746, 495] on p "[PERSON_NAME]" at bounding box center [808, 496] width 188 height 12
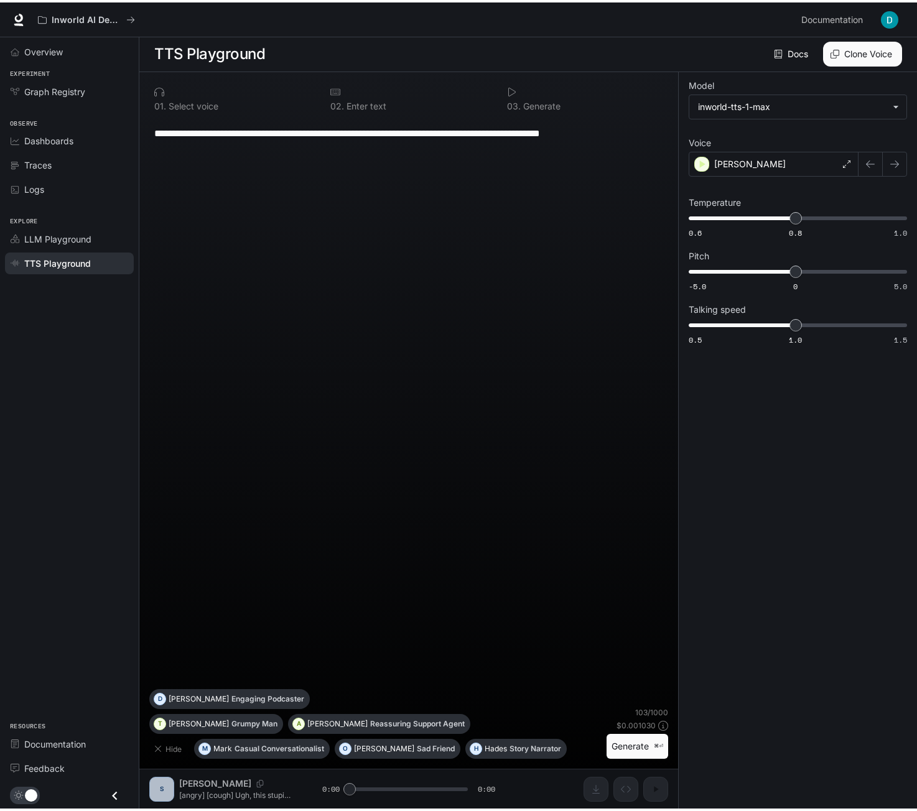
scroll to position [1, 0]
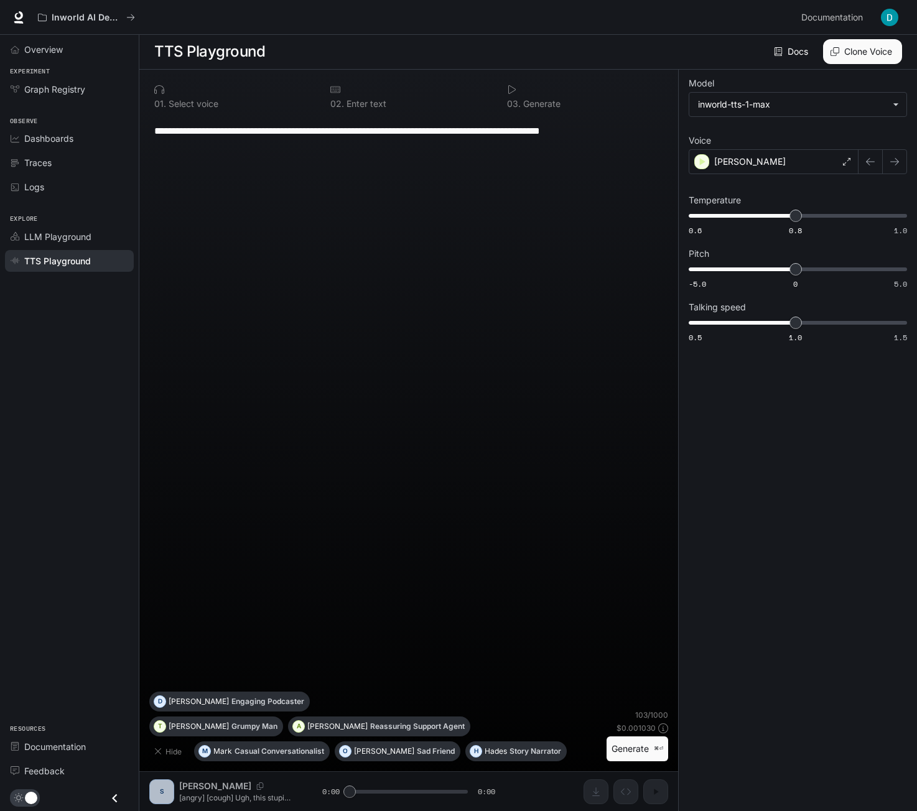
click at [630, 752] on button "Generate ⌘⏎" at bounding box center [638, 750] width 62 height 26
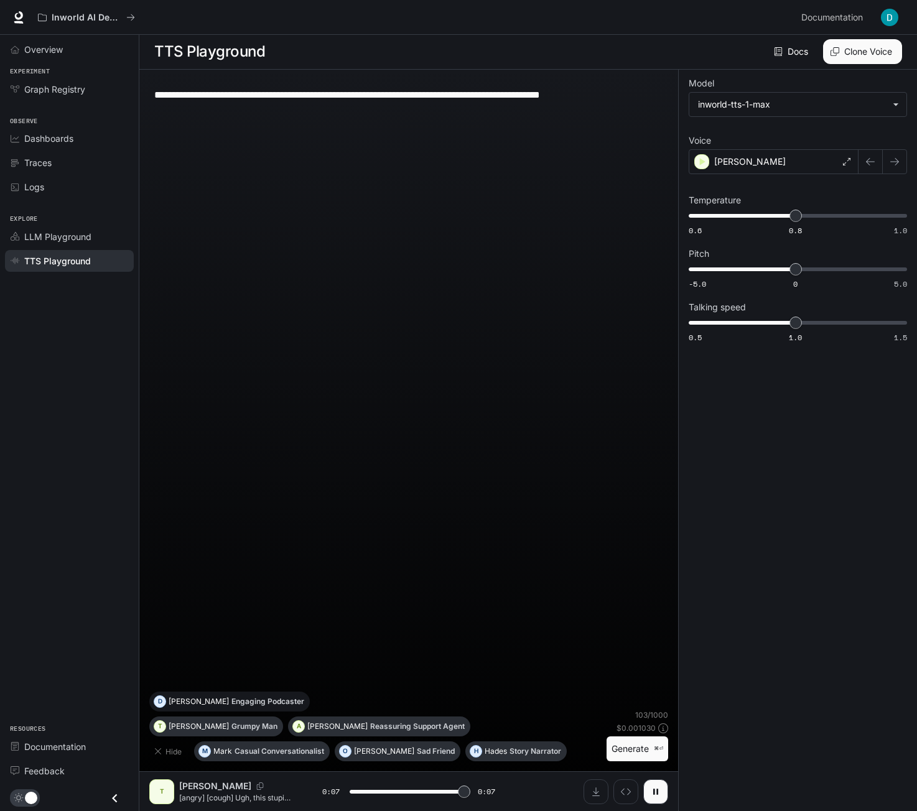
type input "*"
click at [304, 706] on p "Engaging Podcaster" at bounding box center [267, 701] width 73 height 7
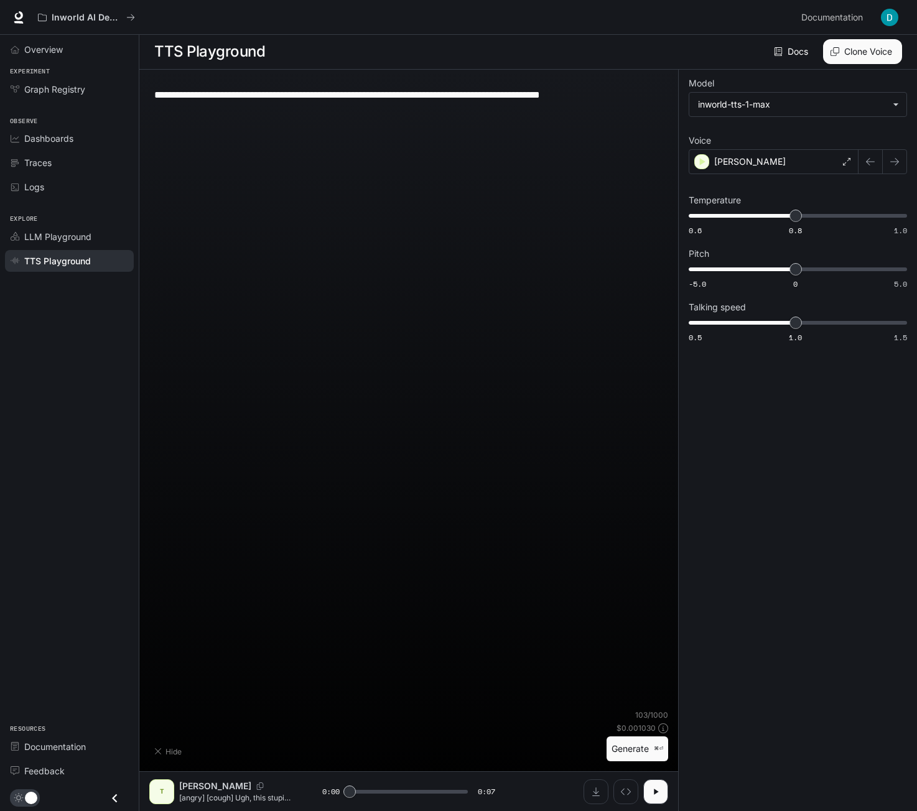
type textarea "**********"
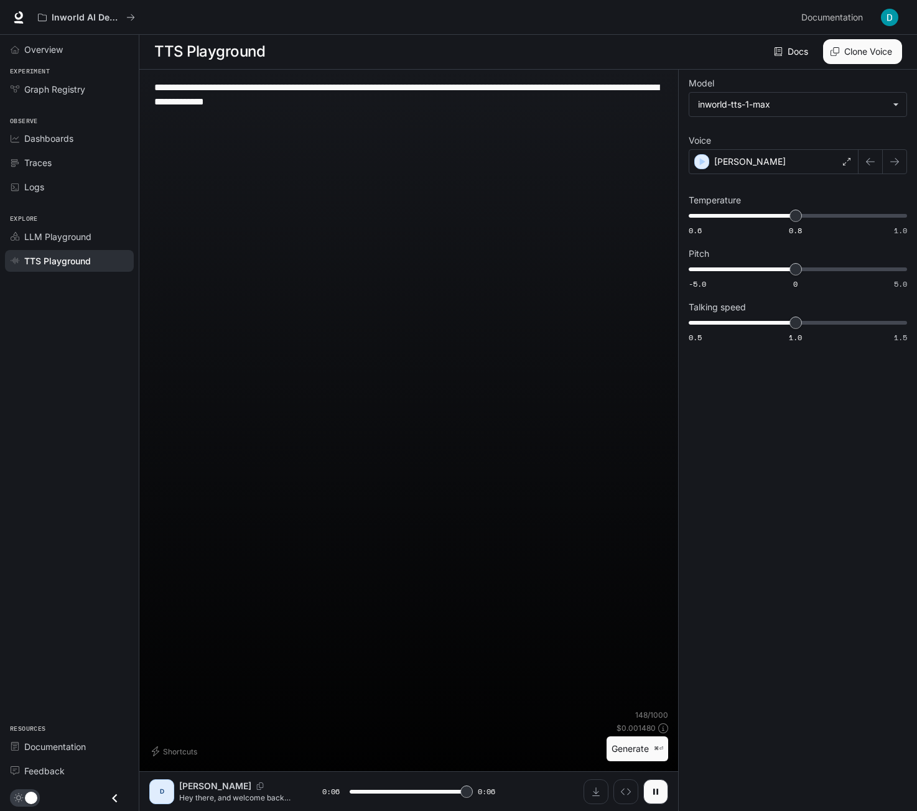
type input "*"
click at [303, 108] on textarea "**********" at bounding box center [408, 94] width 509 height 29
click at [370, 107] on textarea "**********" at bounding box center [408, 94] width 509 height 29
drag, startPoint x: 394, startPoint y: 106, endPoint x: 137, endPoint y: 86, distance: 257.7
click at [137, 86] on div "**********" at bounding box center [458, 405] width 917 height 812
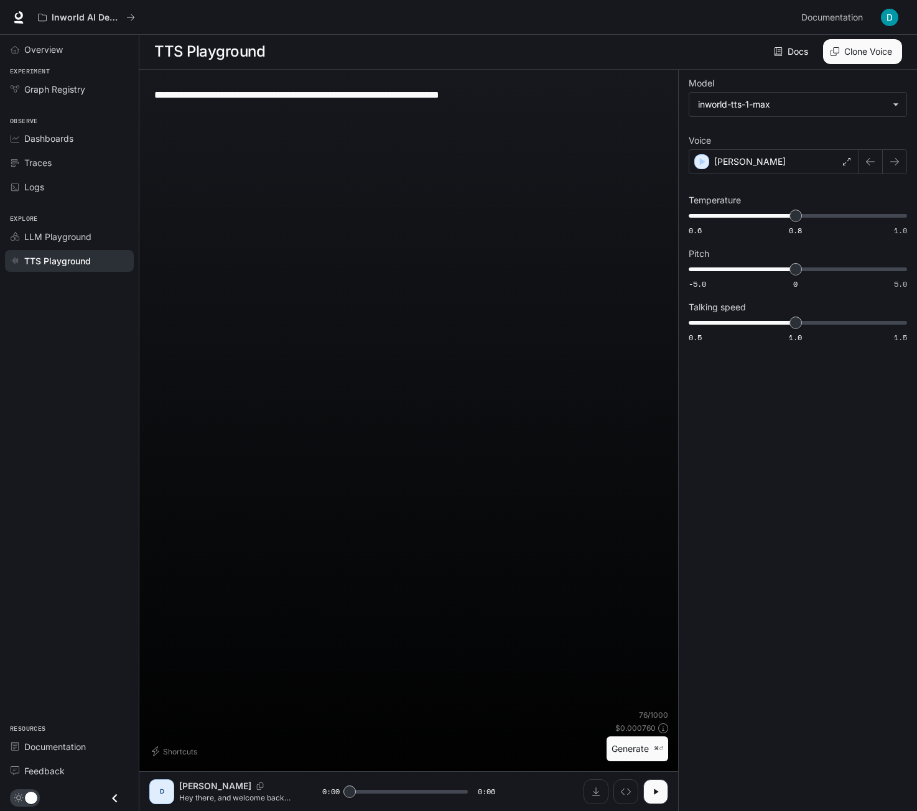
type textarea "**********"
click at [641, 745] on button "Generate ⌘⏎" at bounding box center [638, 750] width 62 height 26
type input "*"
click at [54, 54] on span "Overview" at bounding box center [43, 49] width 39 height 13
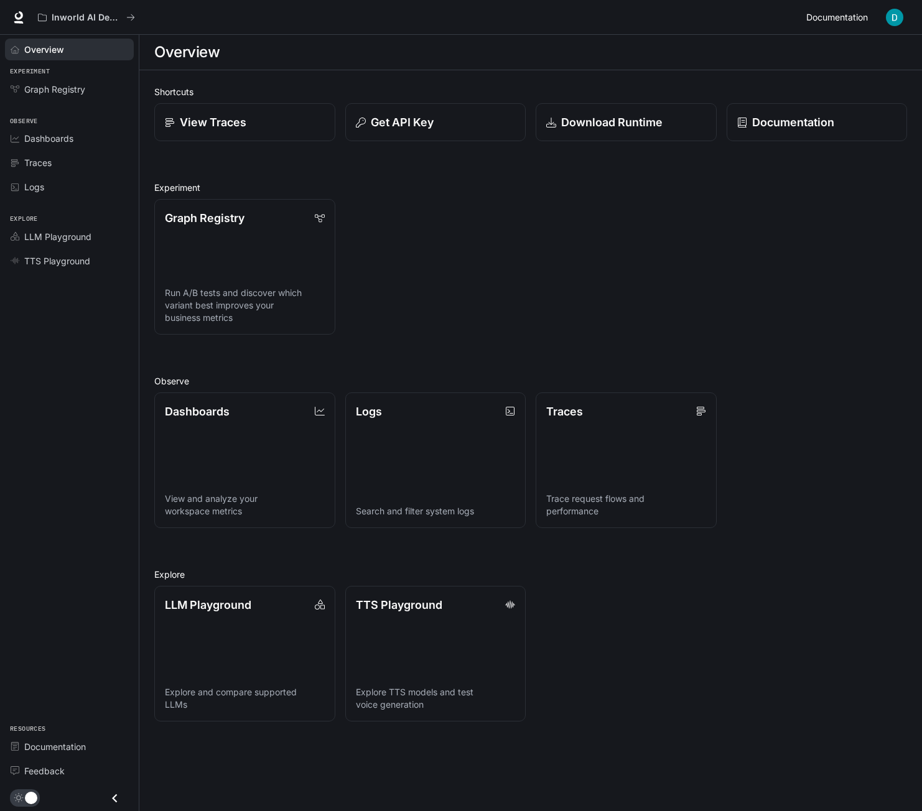
click at [851, 16] on span "Documentation" at bounding box center [837, 18] width 62 height 16
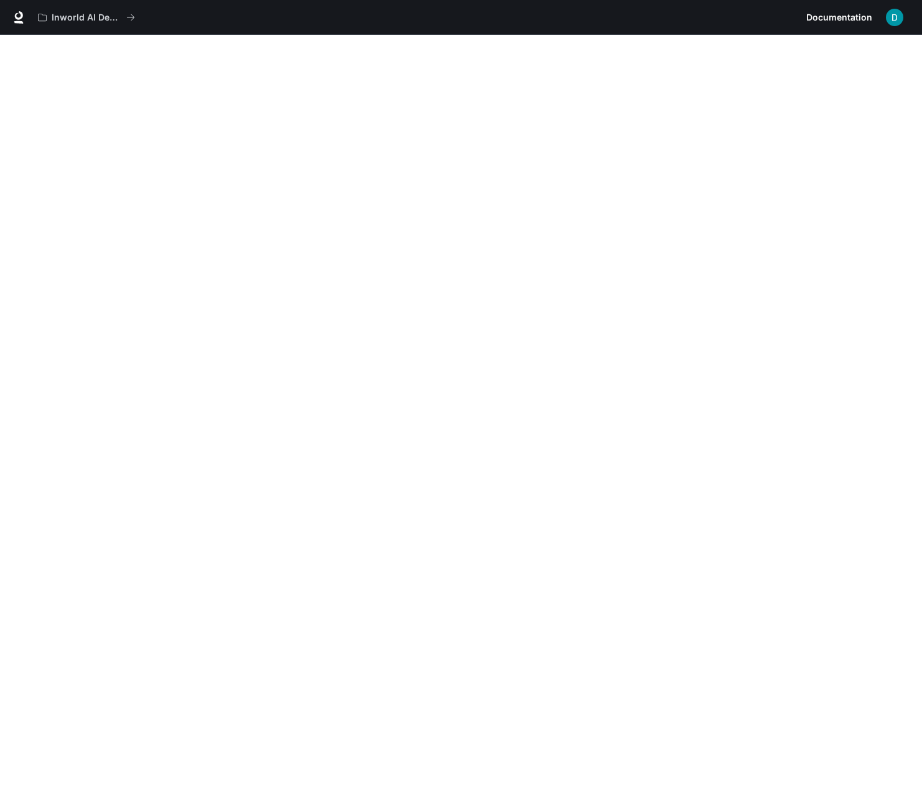
click at [851, 11] on span "Documentation" at bounding box center [839, 18] width 66 height 16
click at [104, 19] on p "Inworld AI Demos" at bounding box center [87, 17] width 70 height 11
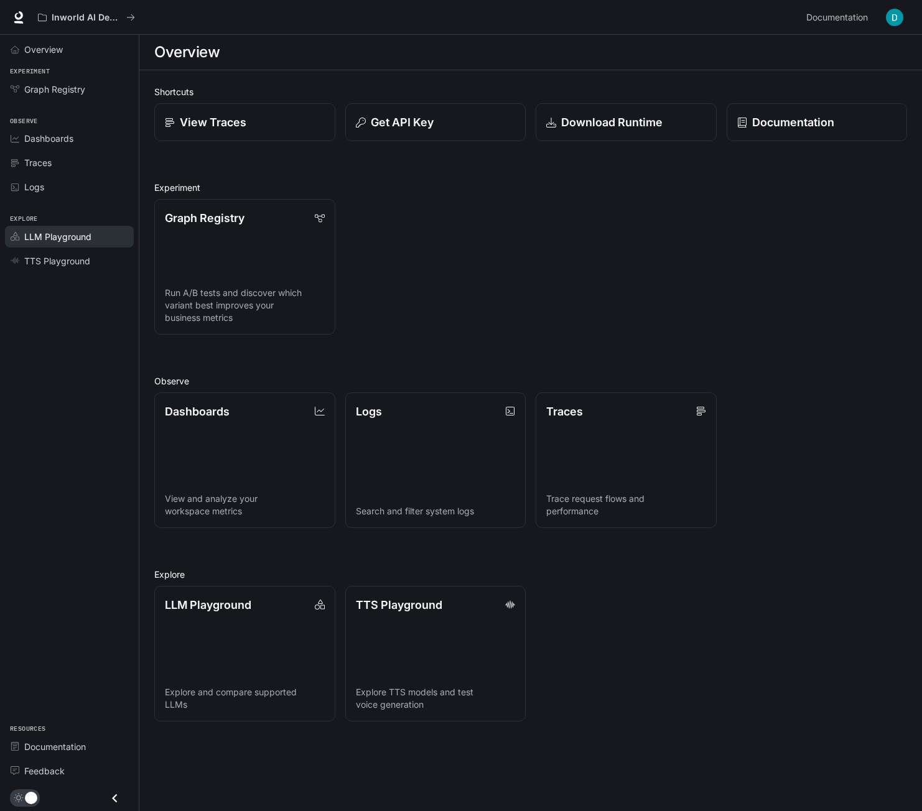
click at [60, 238] on span "LLM Playground" at bounding box center [57, 236] width 67 height 13
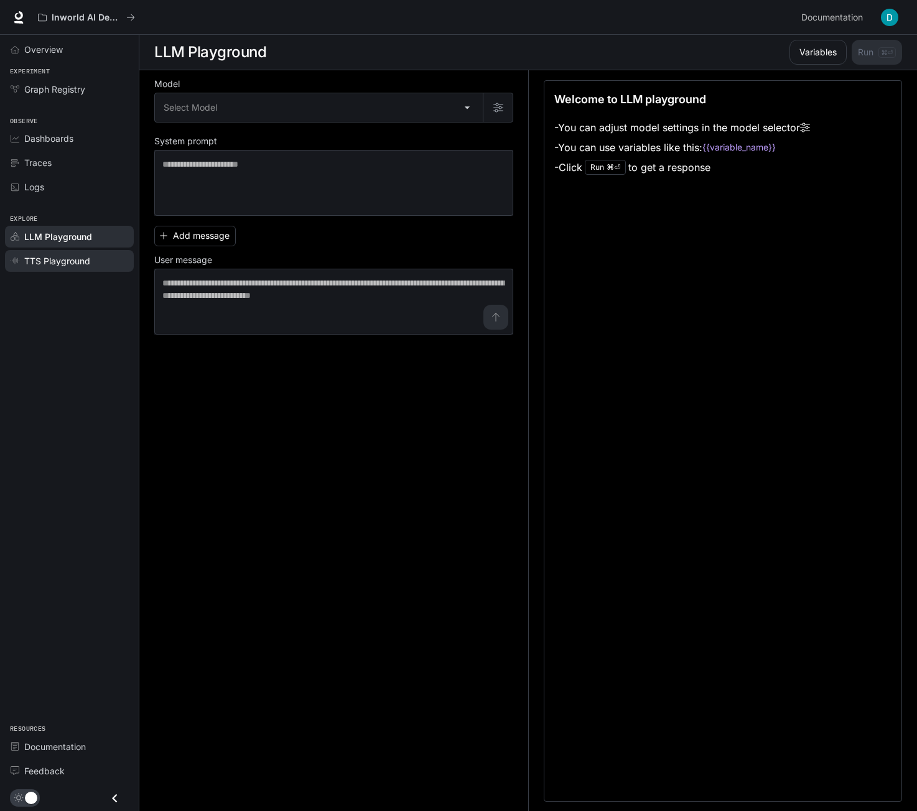
click at [46, 261] on span "TTS Playground" at bounding box center [57, 260] width 66 height 13
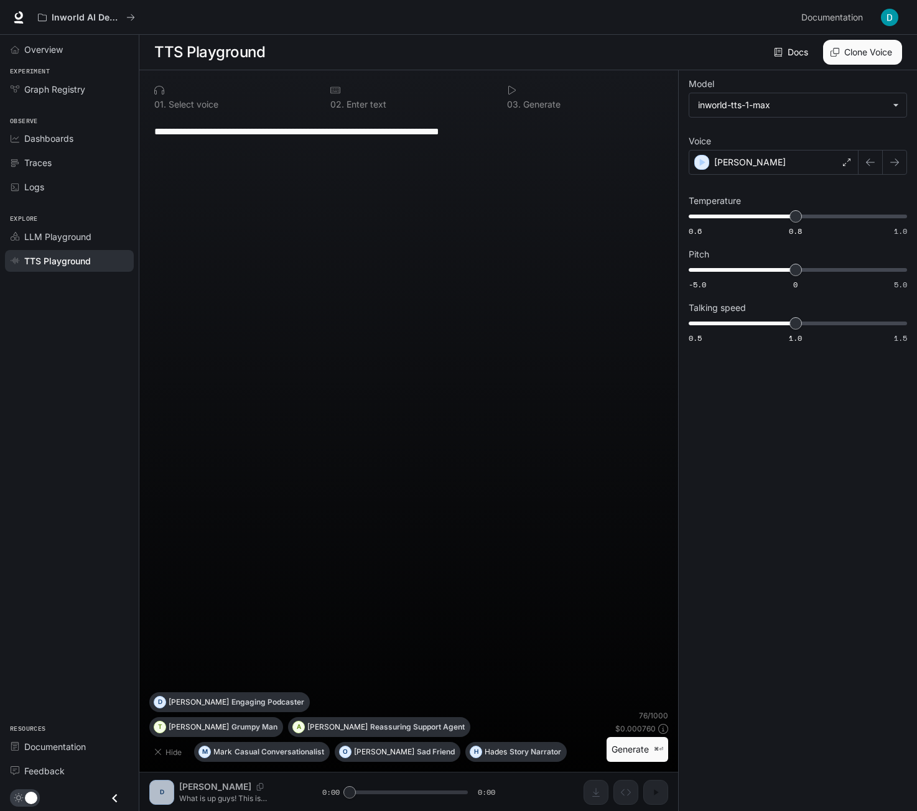
scroll to position [1, 0]
drag, startPoint x: 353, startPoint y: 792, endPoint x: 386, endPoint y: 792, distance: 33.6
click at [384, 792] on div "**********" at bounding box center [408, 441] width 539 height 742
click at [510, 755] on p "Story Narrator" at bounding box center [536, 751] width 52 height 7
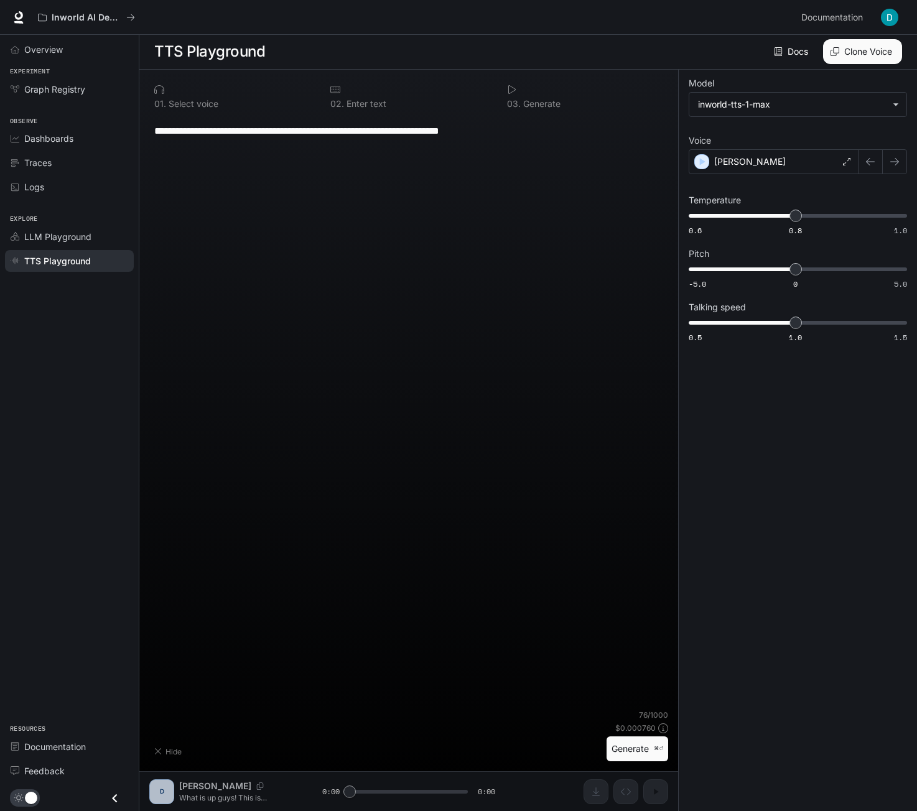
type textarea "**********"
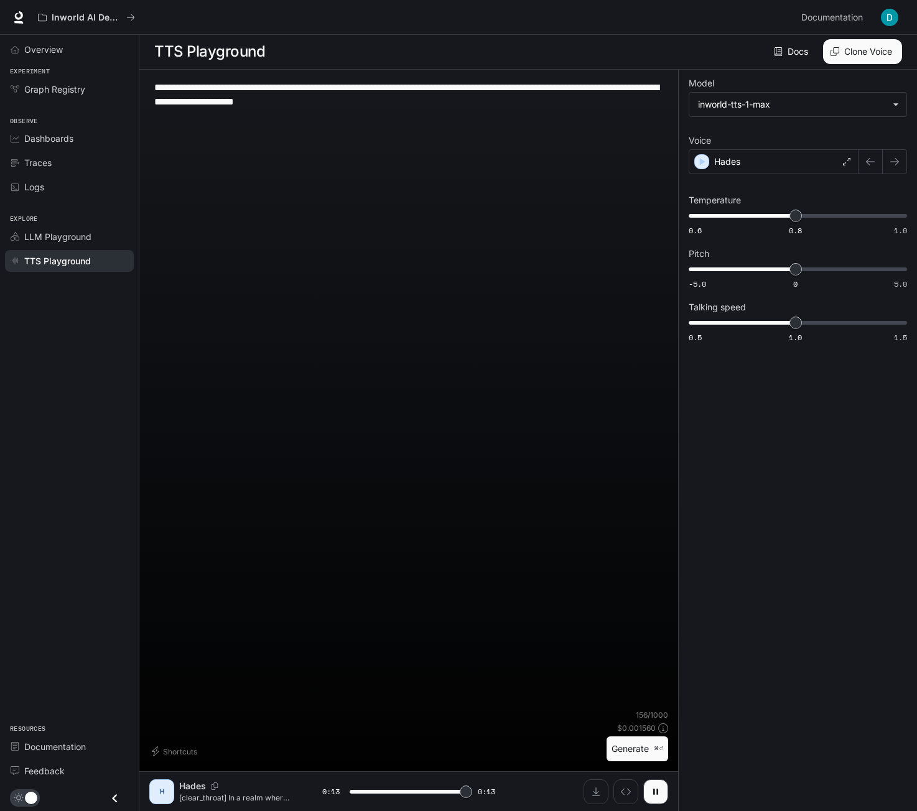
type input "*"
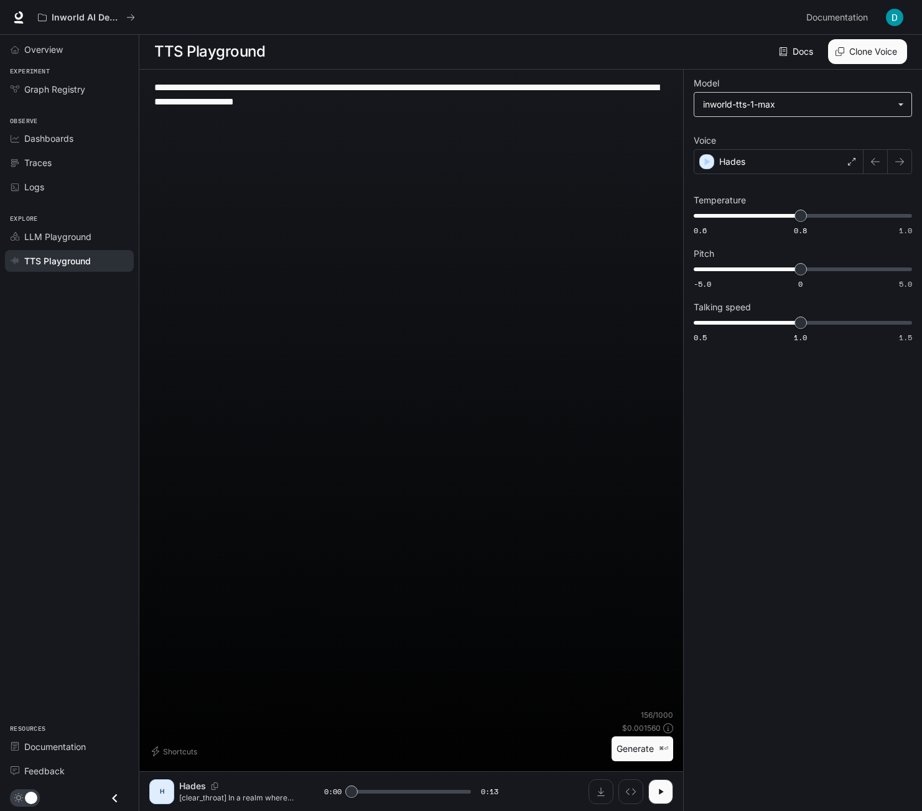
click at [780, 102] on body "**********" at bounding box center [461, 405] width 922 height 812
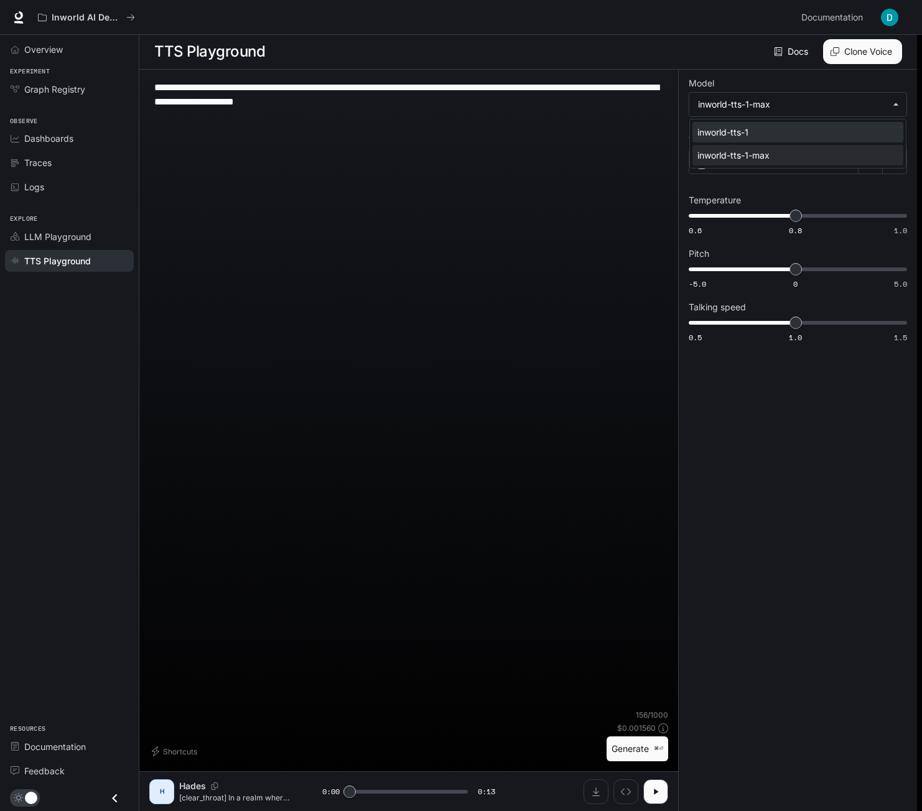
click at [744, 129] on div "inworld-tts-1" at bounding box center [795, 132] width 196 height 13
type input "**********"
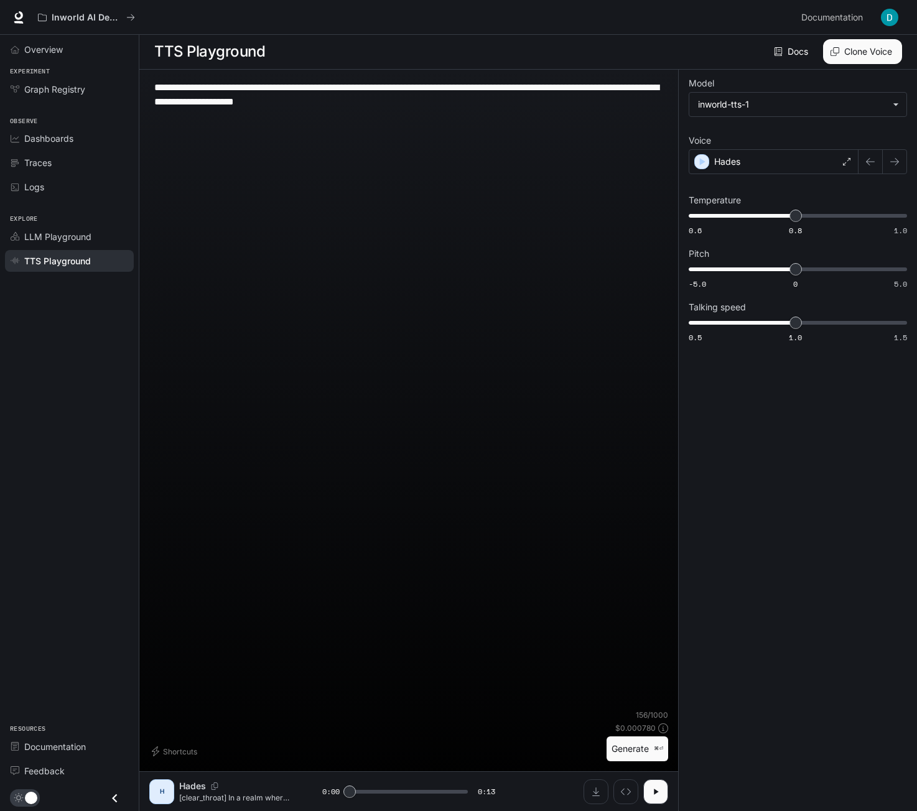
click at [632, 750] on button "Generate ⌘⏎" at bounding box center [638, 750] width 62 height 26
type input "*"
